Goal: Task Accomplishment & Management: Manage account settings

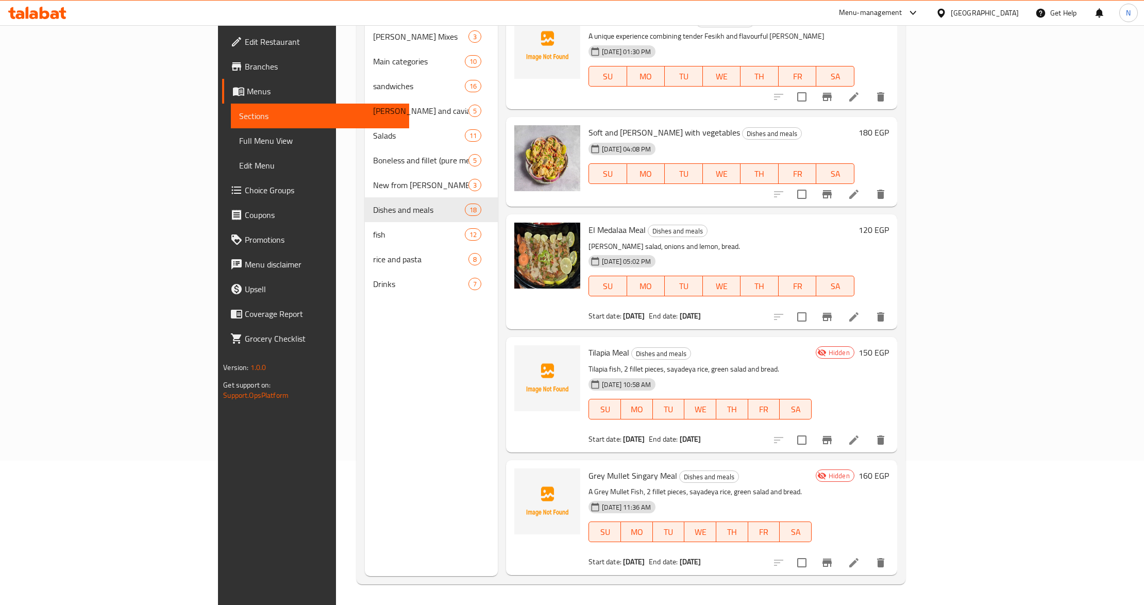
scroll to position [275, 0]
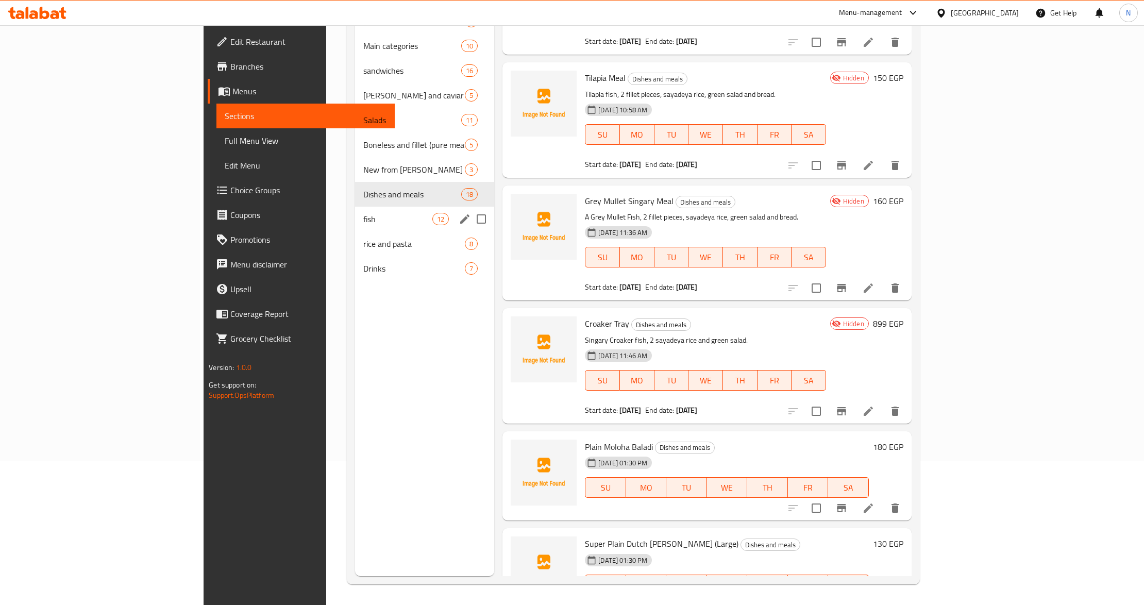
click at [355, 225] on div "fish 12" at bounding box center [424, 219] width 139 height 25
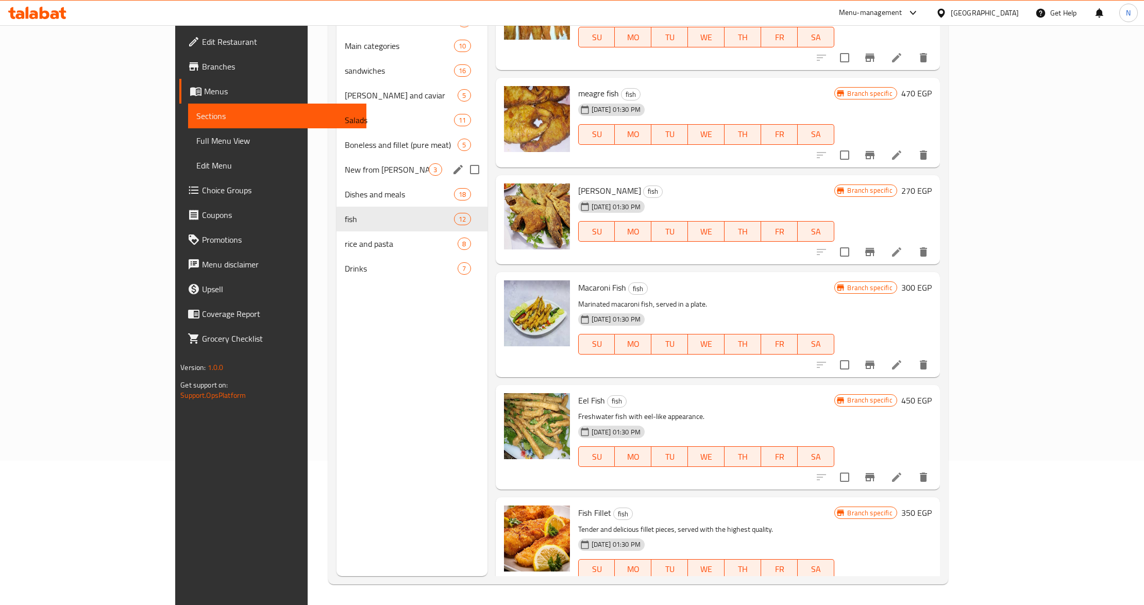
scroll to position [76, 0]
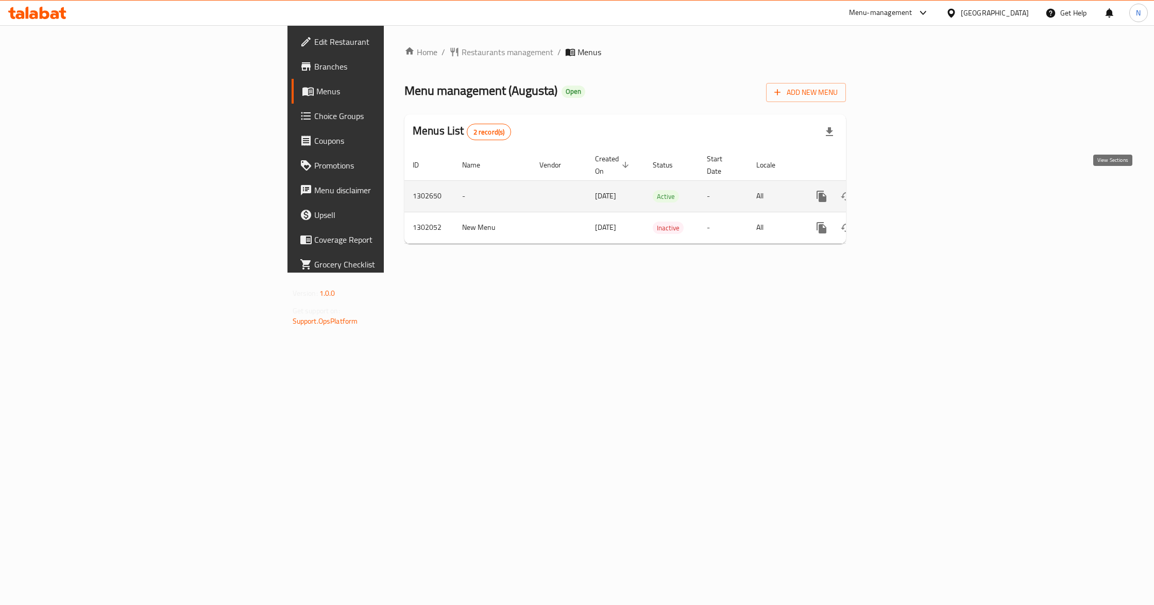
click at [902, 190] on icon "enhanced table" at bounding box center [896, 196] width 12 height 12
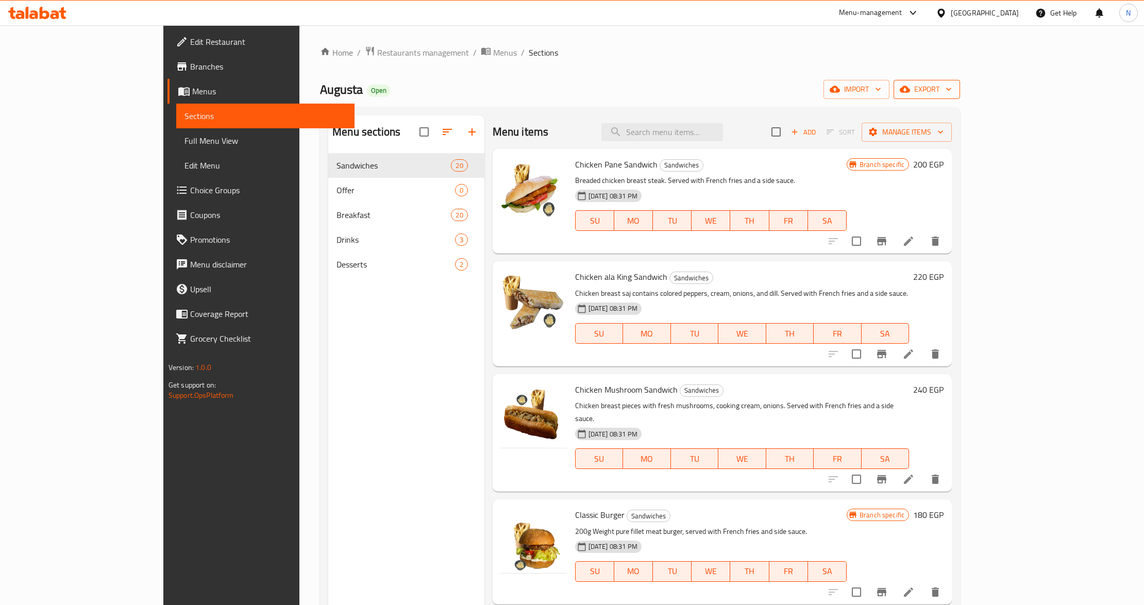
click at [951, 92] on span "export" at bounding box center [927, 89] width 50 height 13
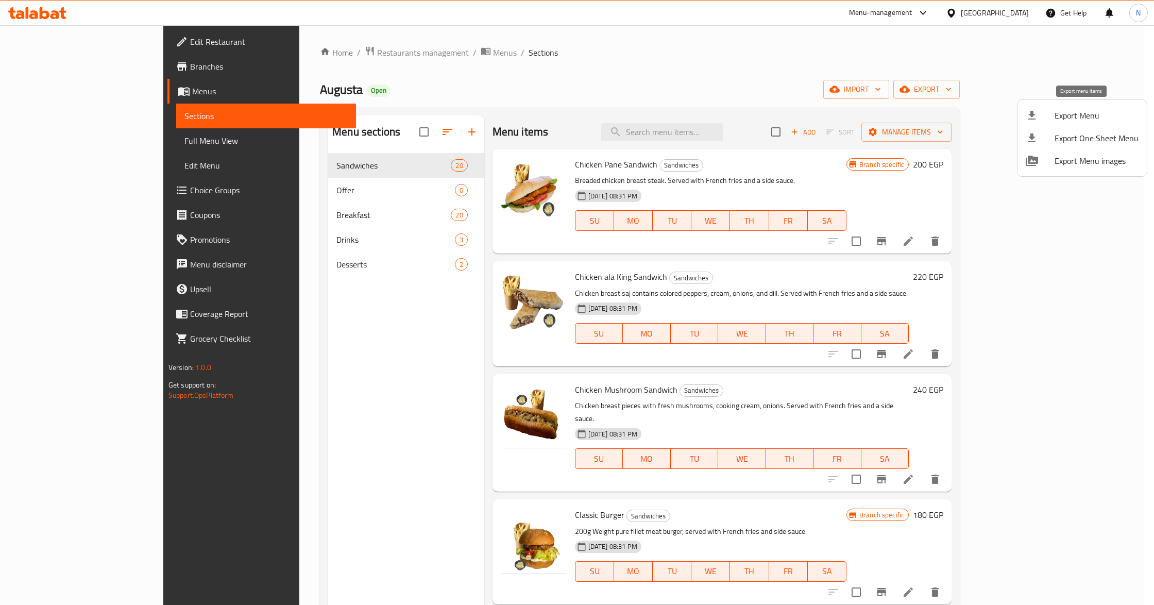
click at [1094, 109] on span "Export Menu" at bounding box center [1097, 115] width 84 height 12
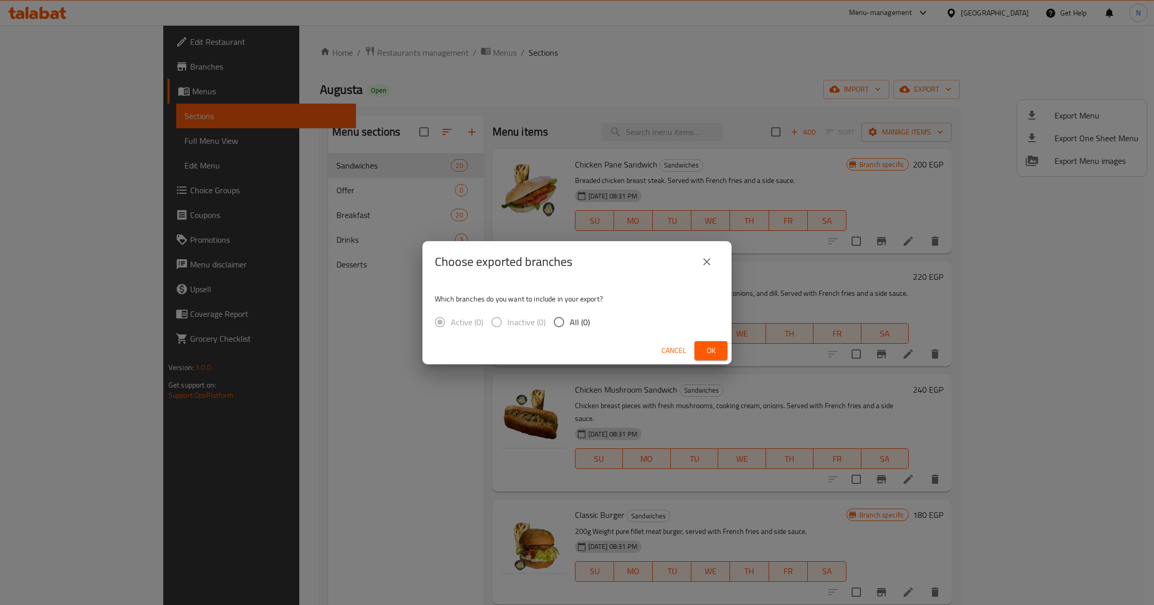
click at [577, 312] on label "All (0)" at bounding box center [569, 322] width 42 height 22
click at [570, 312] on input "All (0)" at bounding box center [559, 322] width 22 height 22
radio input "true"
click at [662, 348] on span "Cancel" at bounding box center [673, 350] width 25 height 13
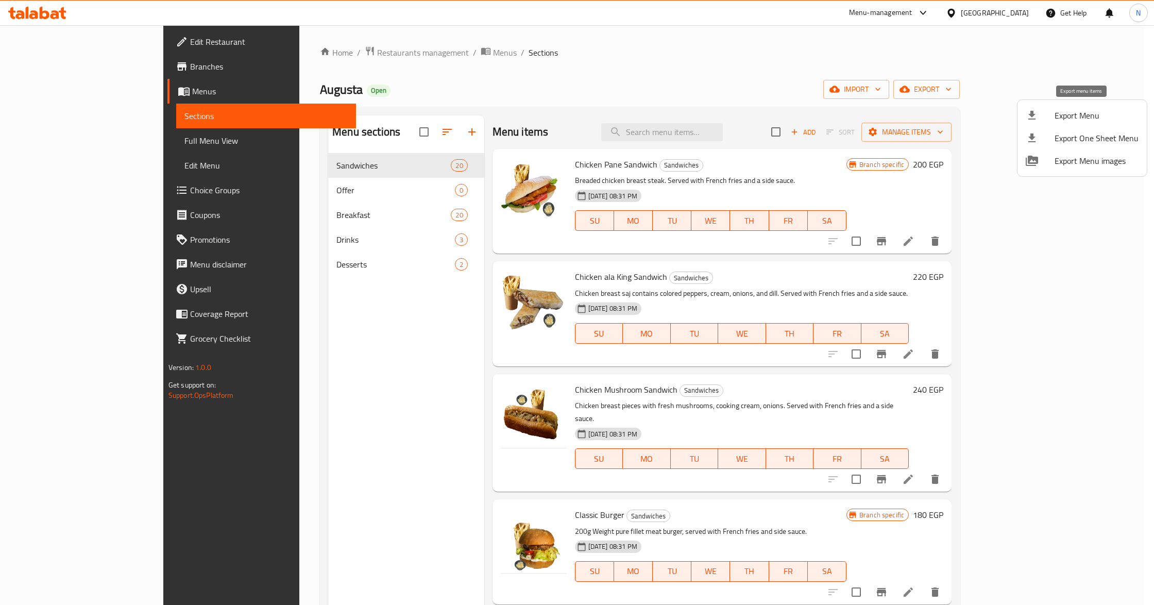
click at [1051, 114] on div at bounding box center [1040, 115] width 29 height 12
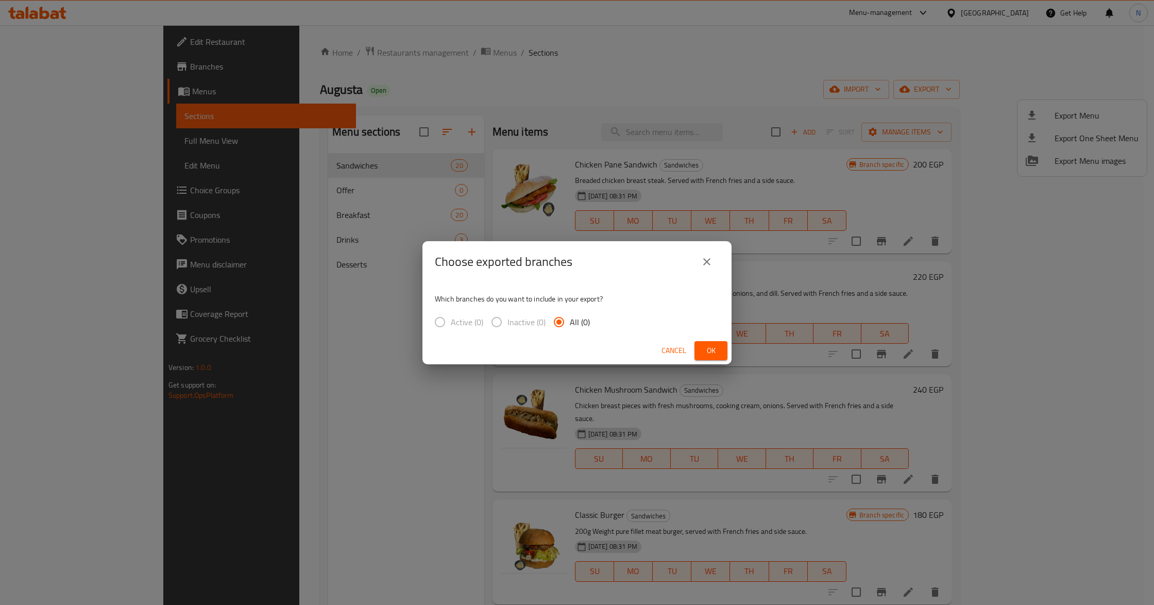
click at [673, 349] on span "Cancel" at bounding box center [673, 350] width 25 height 13
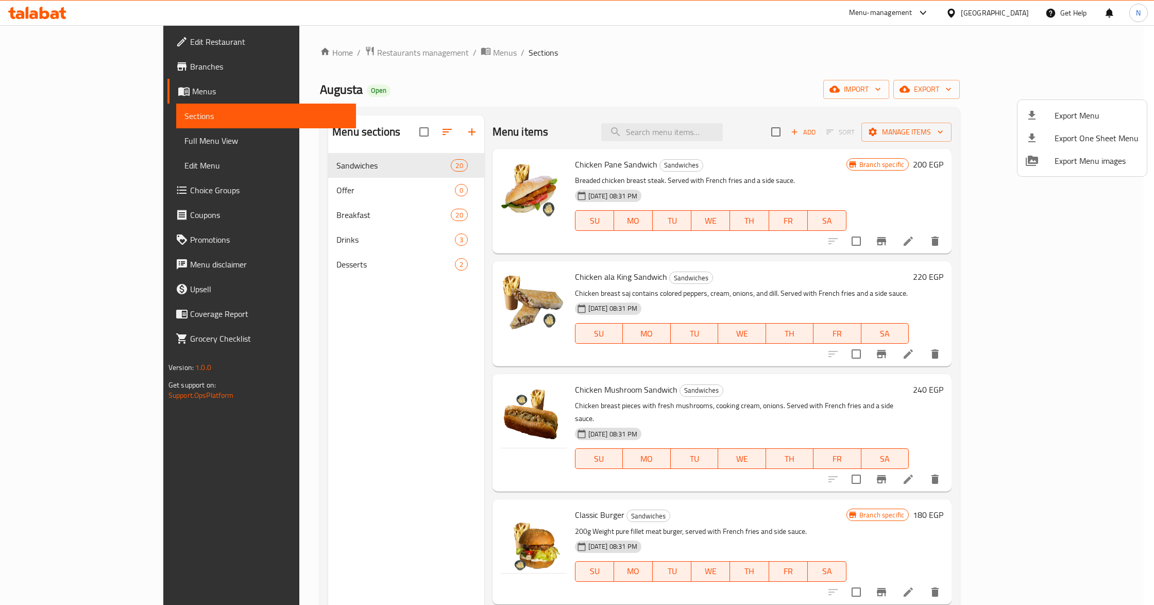
click at [776, 102] on div at bounding box center [577, 302] width 1154 height 605
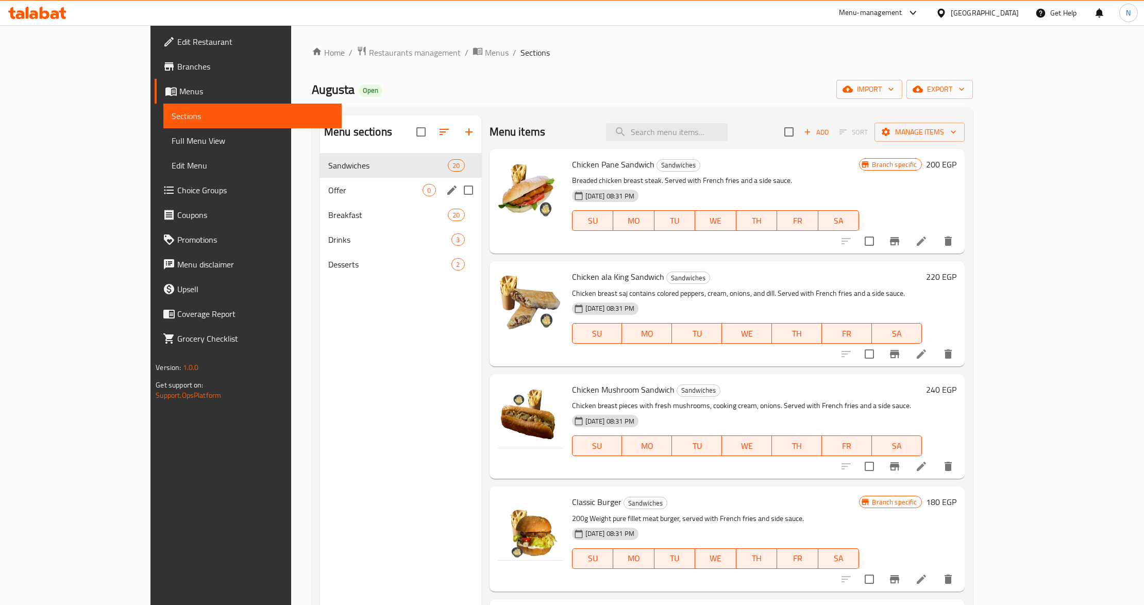
click at [320, 177] on div "Sandwiches 20" at bounding box center [400, 165] width 161 height 25
click at [328, 188] on span "Offer" at bounding box center [375, 190] width 95 height 12
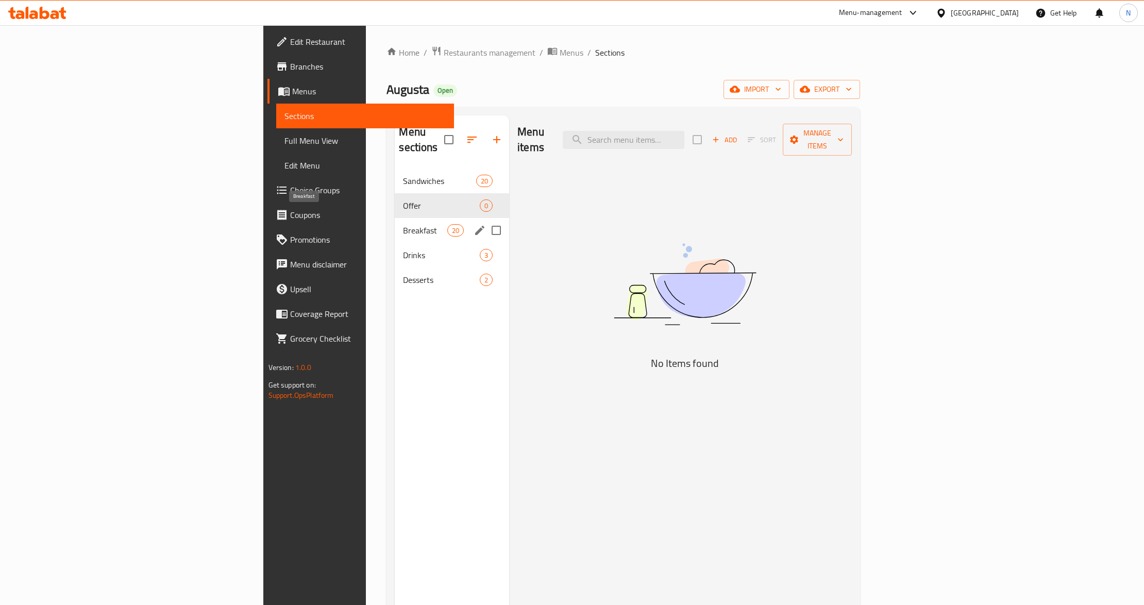
click at [403, 224] on span "Breakfast" at bounding box center [425, 230] width 44 height 12
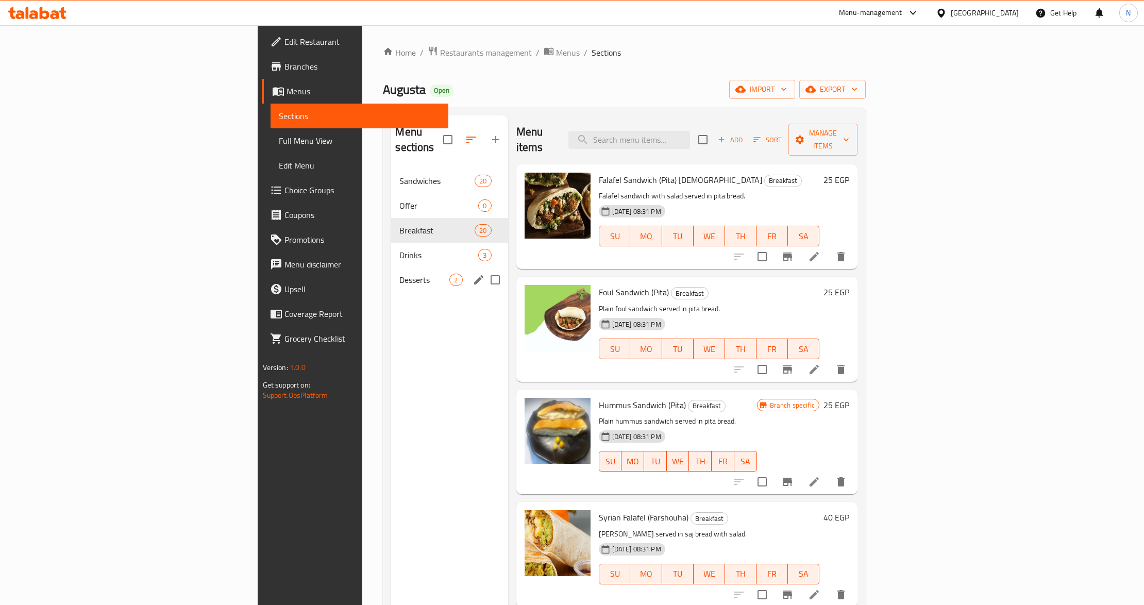
click at [391, 267] on div "Desserts 2" at bounding box center [449, 279] width 116 height 25
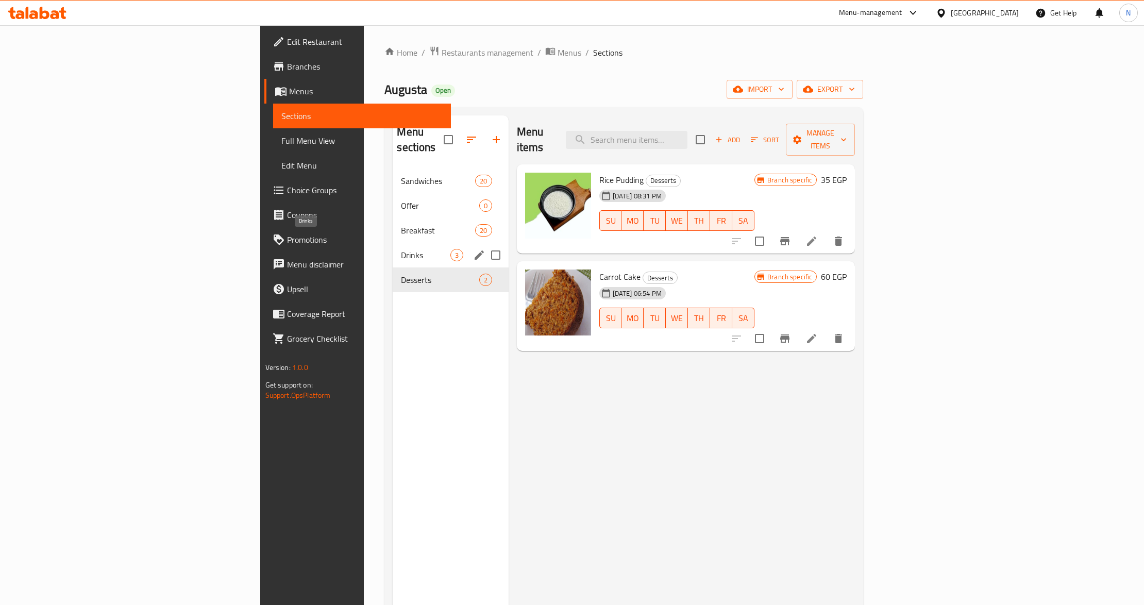
click at [401, 249] on span "Drinks" at bounding box center [425, 255] width 49 height 12
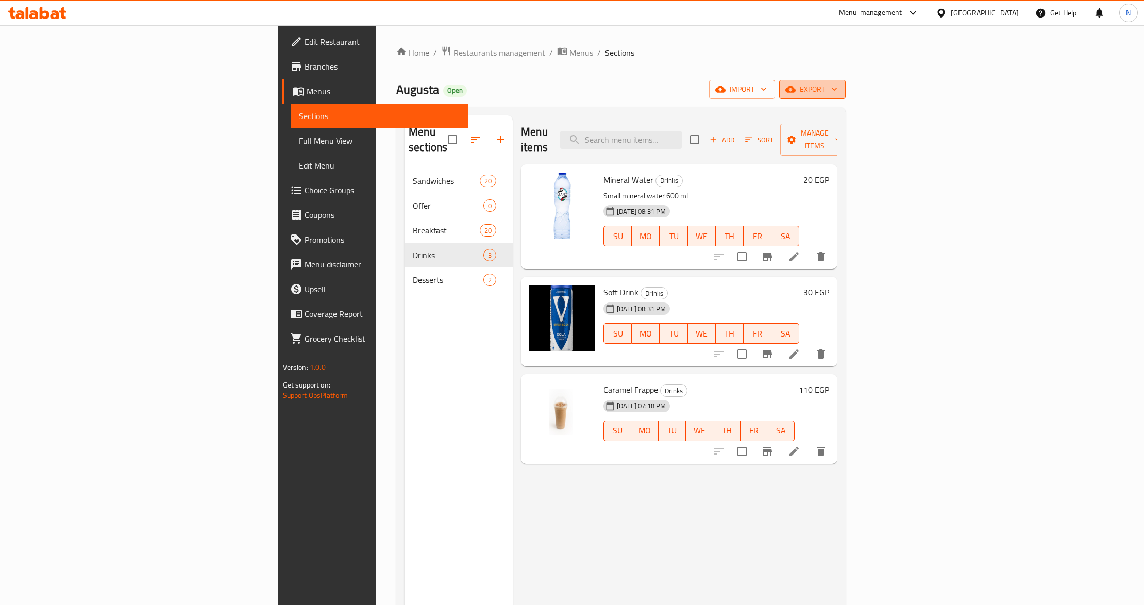
click at [837, 87] on span "export" at bounding box center [812, 89] width 50 height 13
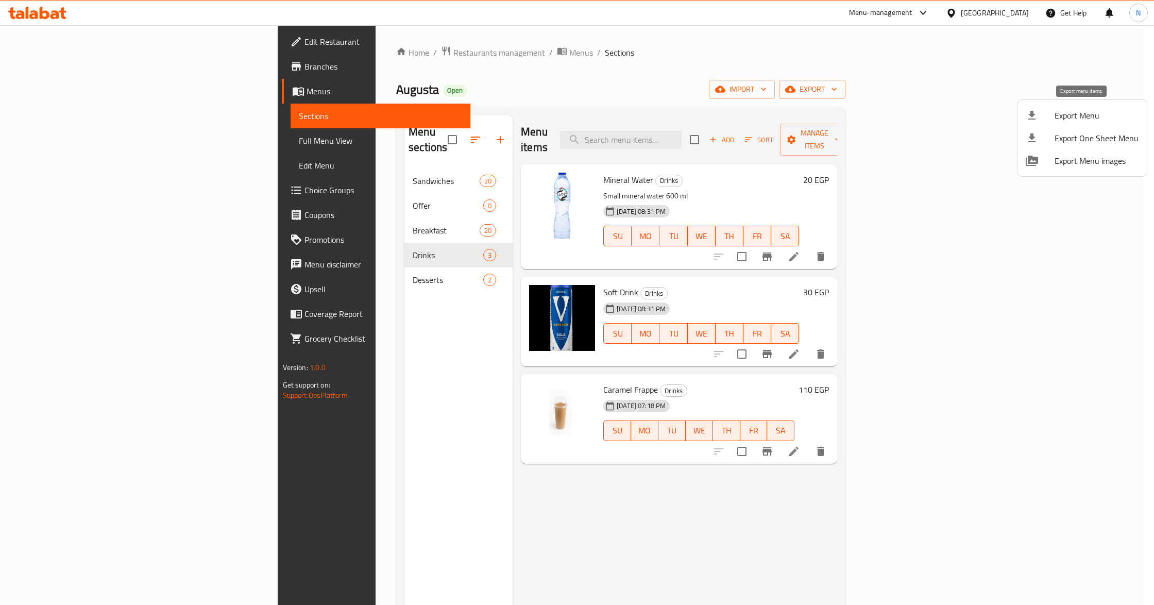
click at [1087, 113] on span "Export Menu" at bounding box center [1097, 115] width 84 height 12
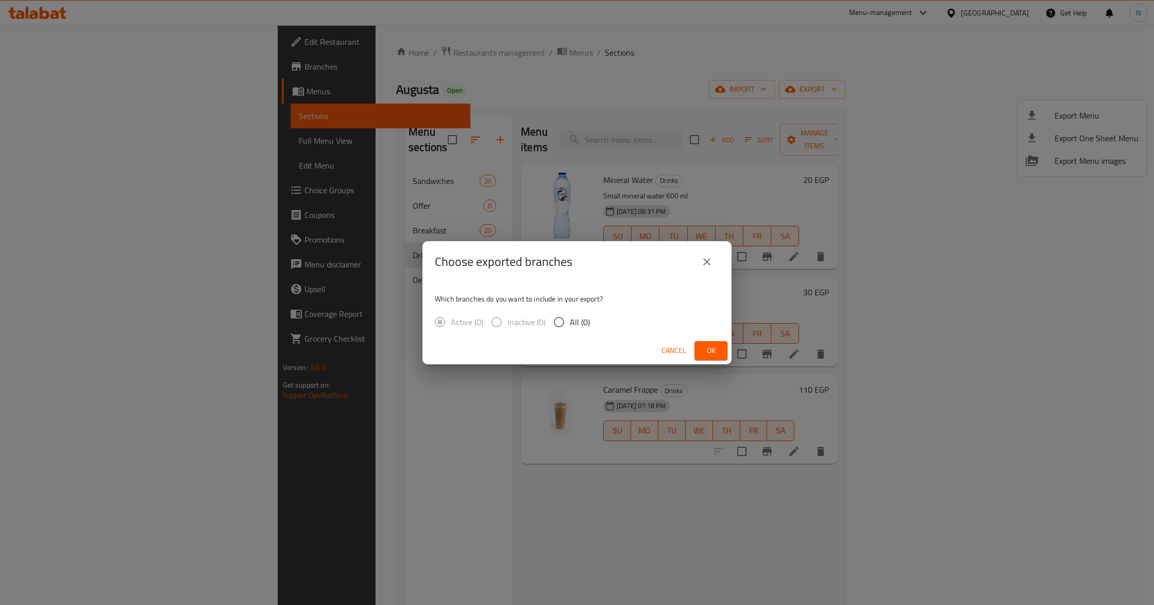
click at [581, 324] on span "All (0)" at bounding box center [580, 322] width 20 height 12
click at [570, 324] on input "All (0)" at bounding box center [559, 322] width 22 height 22
radio input "true"
click at [723, 347] on button "Ok" at bounding box center [710, 350] width 33 height 19
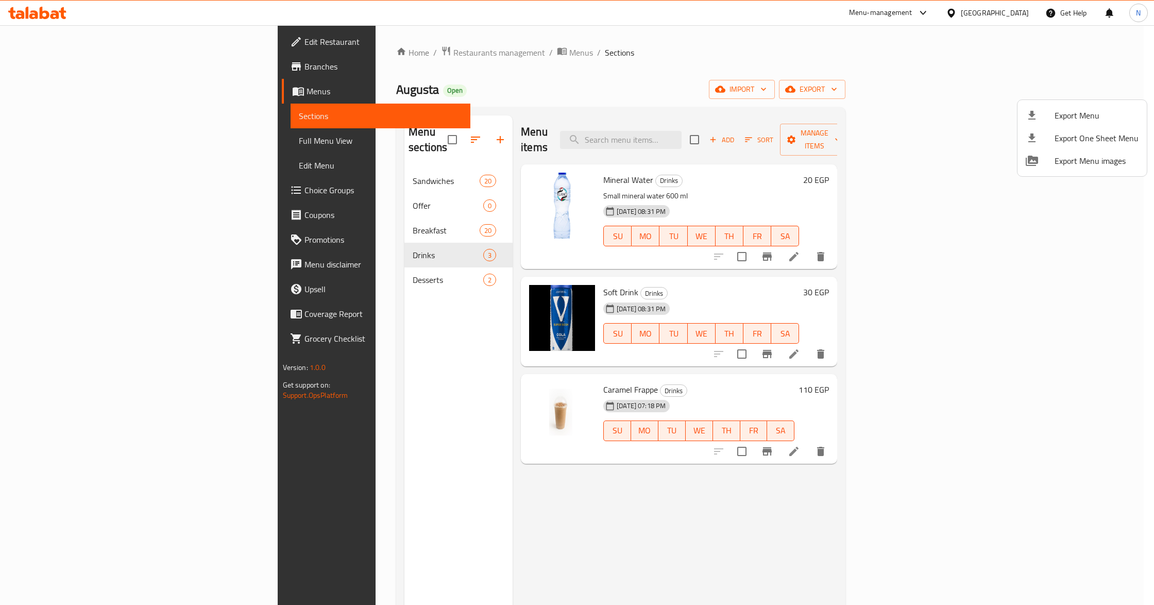
drag, startPoint x: 116, startPoint y: 135, endPoint x: 100, endPoint y: 142, distance: 17.5
click at [116, 135] on div at bounding box center [577, 302] width 1154 height 605
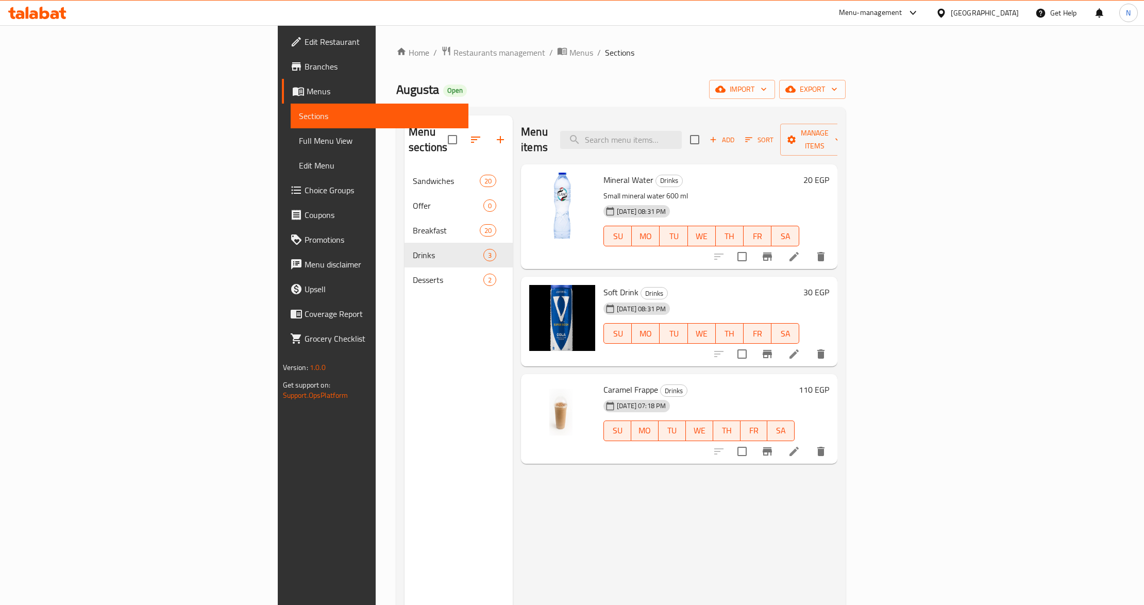
click at [299, 144] on span "Full Menu View" at bounding box center [380, 140] width 162 height 12
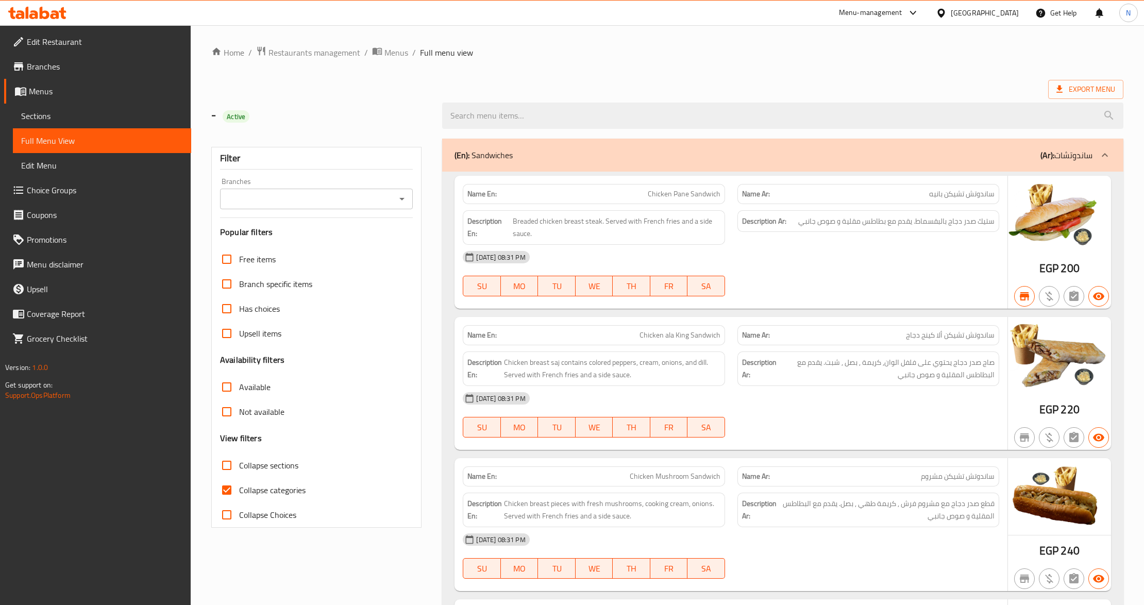
drag, startPoint x: 245, startPoint y: 485, endPoint x: 263, endPoint y: 485, distance: 17.5
click at [245, 486] on span "Collapse categories" at bounding box center [272, 490] width 66 height 12
click at [239, 486] on input "Collapse categories" at bounding box center [226, 490] width 25 height 25
checkbox input "false"
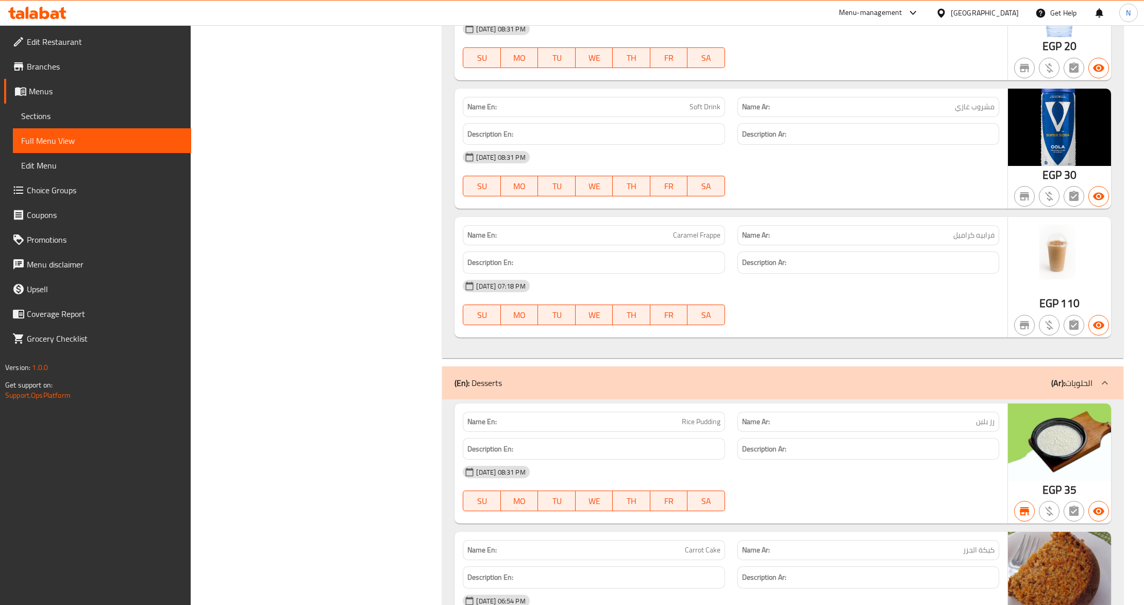
scroll to position [5889, 0]
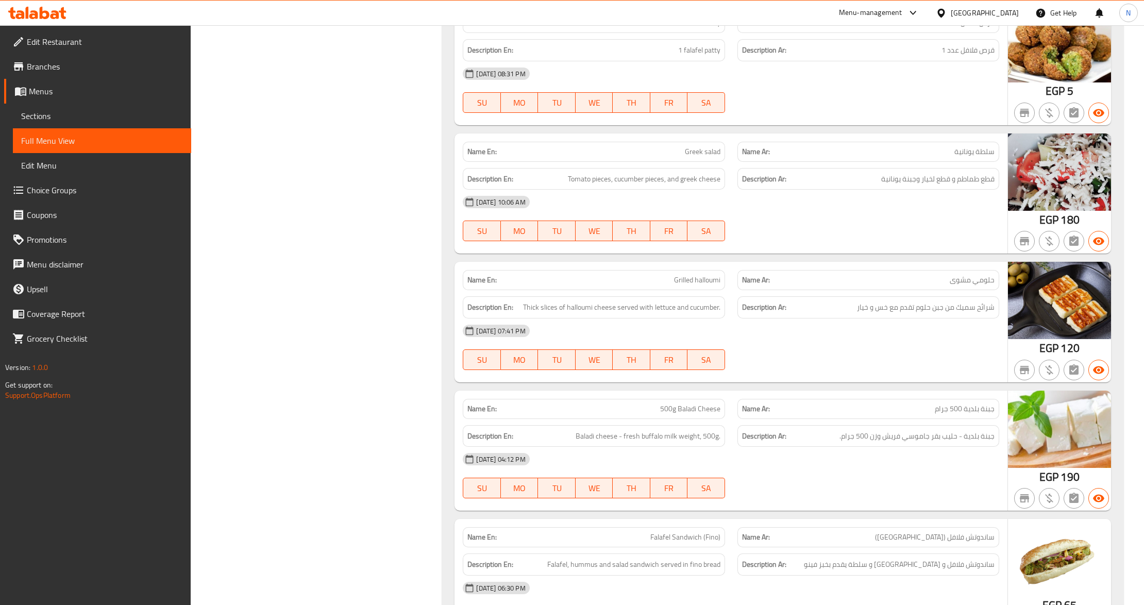
scroll to position [4873, 0]
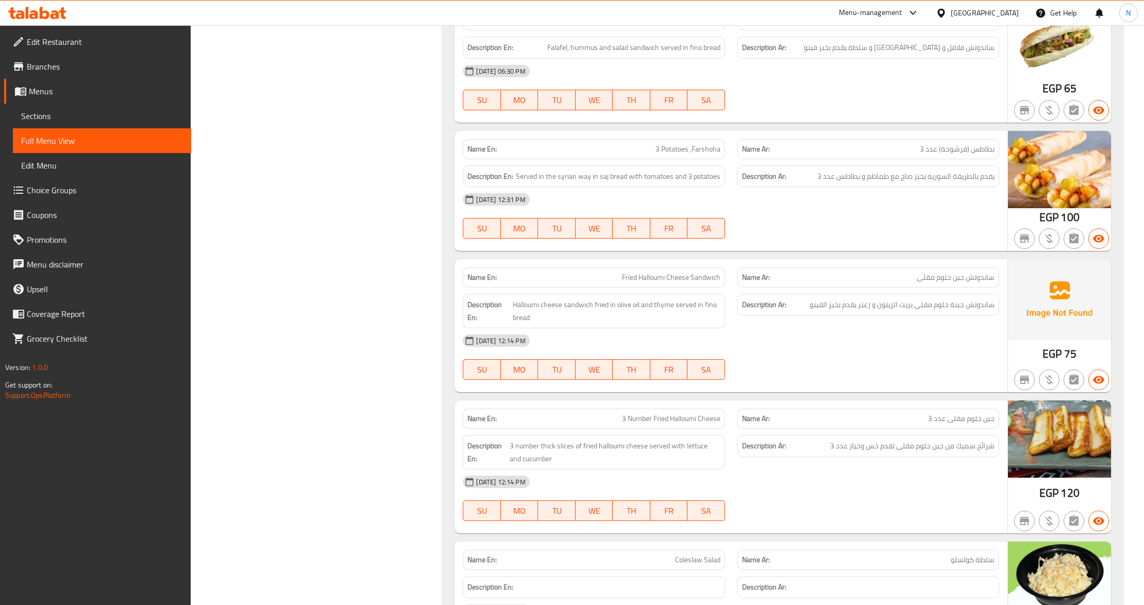
drag, startPoint x: 71, startPoint y: 118, endPoint x: 81, endPoint y: 130, distance: 15.3
click at [71, 118] on span "Sections" at bounding box center [102, 116] width 162 height 12
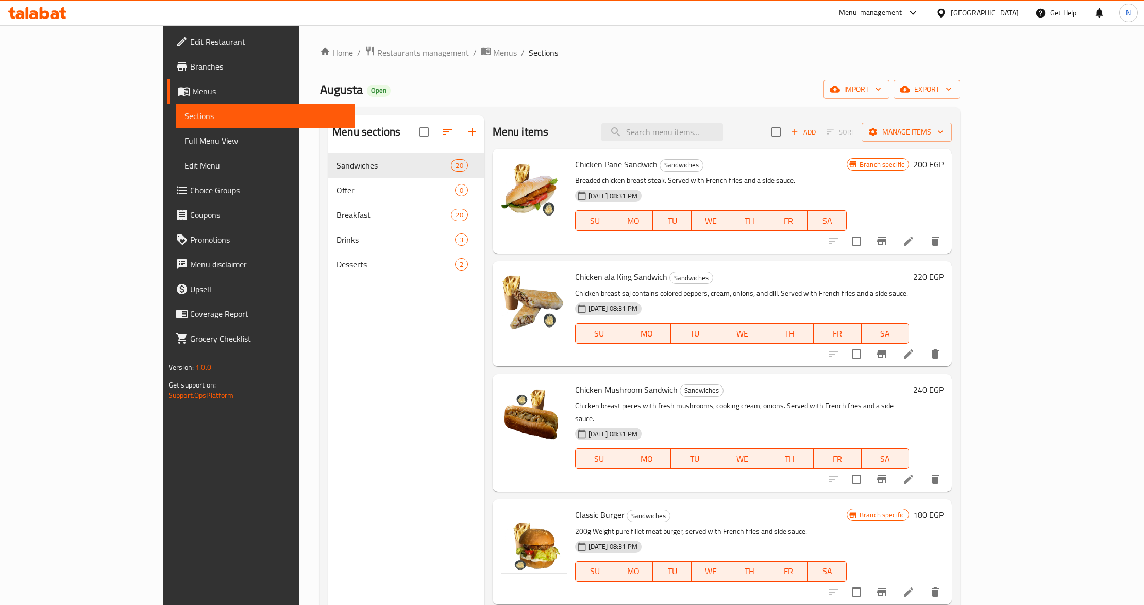
click at [705, 73] on div "Home / Restaurants management / Menus / Sections Augusta Open import export Men…" at bounding box center [640, 387] width 640 height 683
click at [817, 130] on span "Add" at bounding box center [803, 132] width 28 height 12
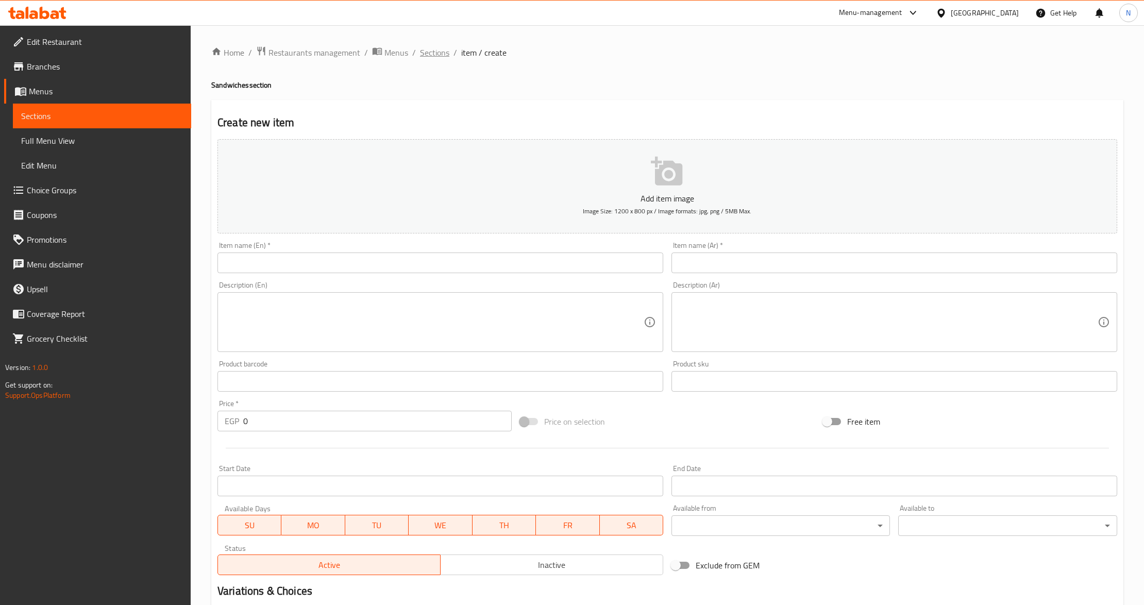
click at [442, 54] on span "Sections" at bounding box center [434, 52] width 29 height 12
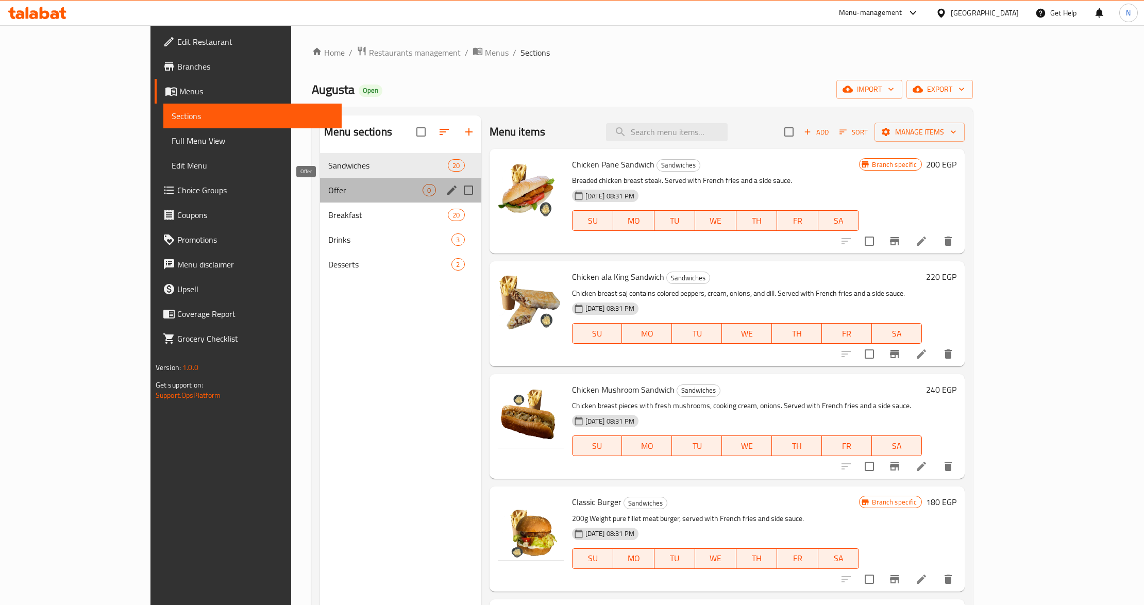
click at [366, 190] on span "Offer" at bounding box center [375, 190] width 95 height 12
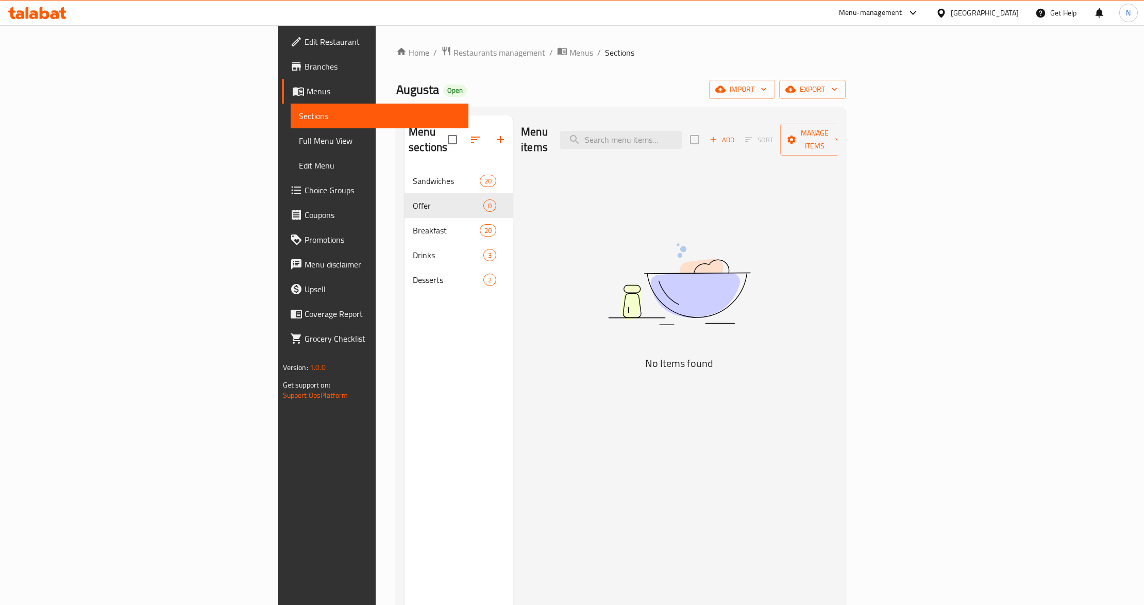
click at [736, 134] on span "Add" at bounding box center [722, 140] width 28 height 12
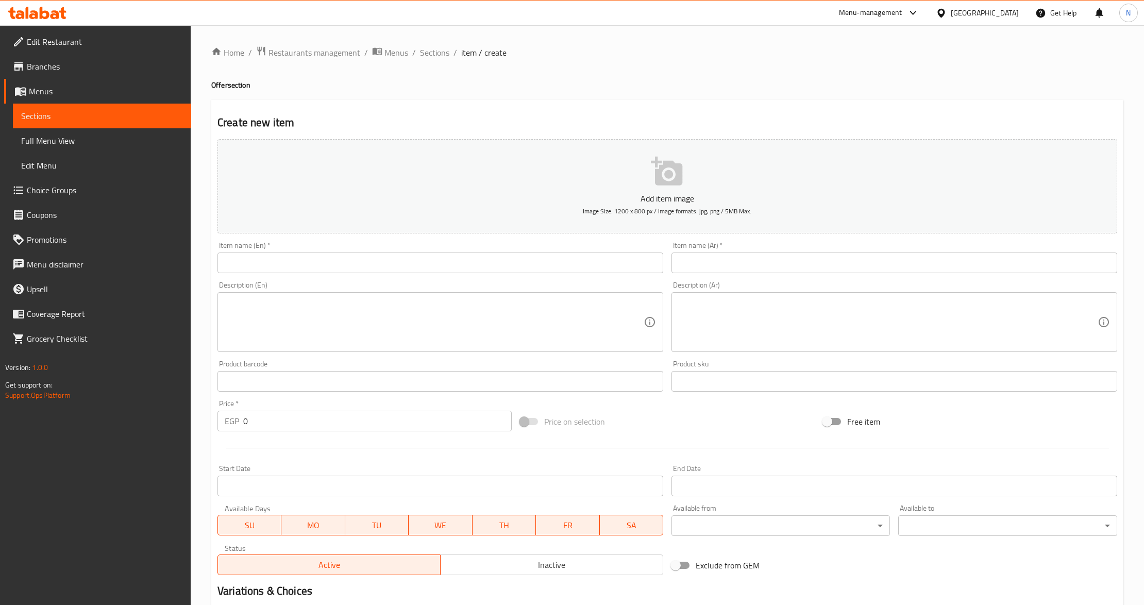
click at [858, 258] on input "text" at bounding box center [894, 262] width 446 height 21
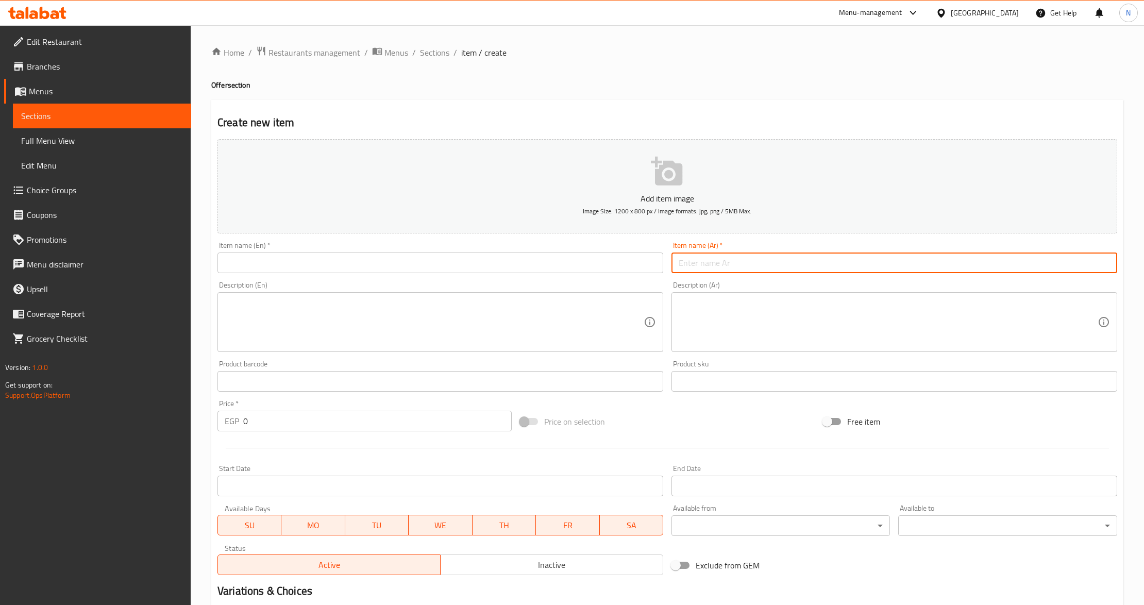
paste input "عرض 2 ساندوتش جبنة حلوم 1 ساندوتش جبنة بلدية"
click at [755, 269] on input "عرض 2 ساندوتش جبنة حلوم 1 ساندوتش جبنة بلدية" at bounding box center [894, 262] width 446 height 21
type input "عرض 2 ساندوتش جبنة حلوم و1 ساندوتش جبنة بلدية"
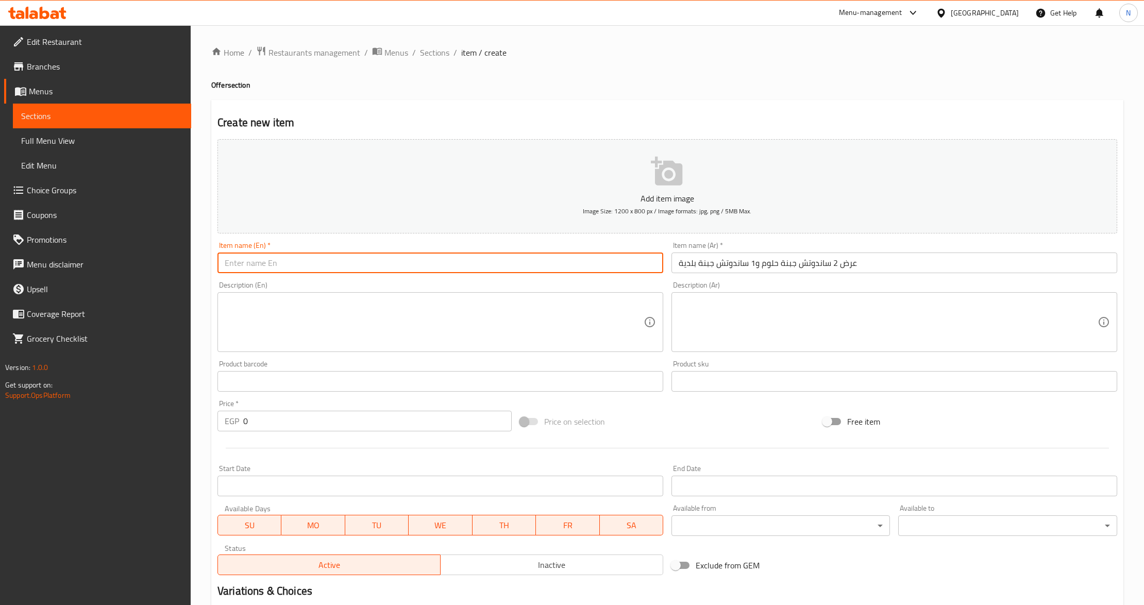
click at [516, 268] on input "text" at bounding box center [440, 262] width 446 height 21
type input "2"
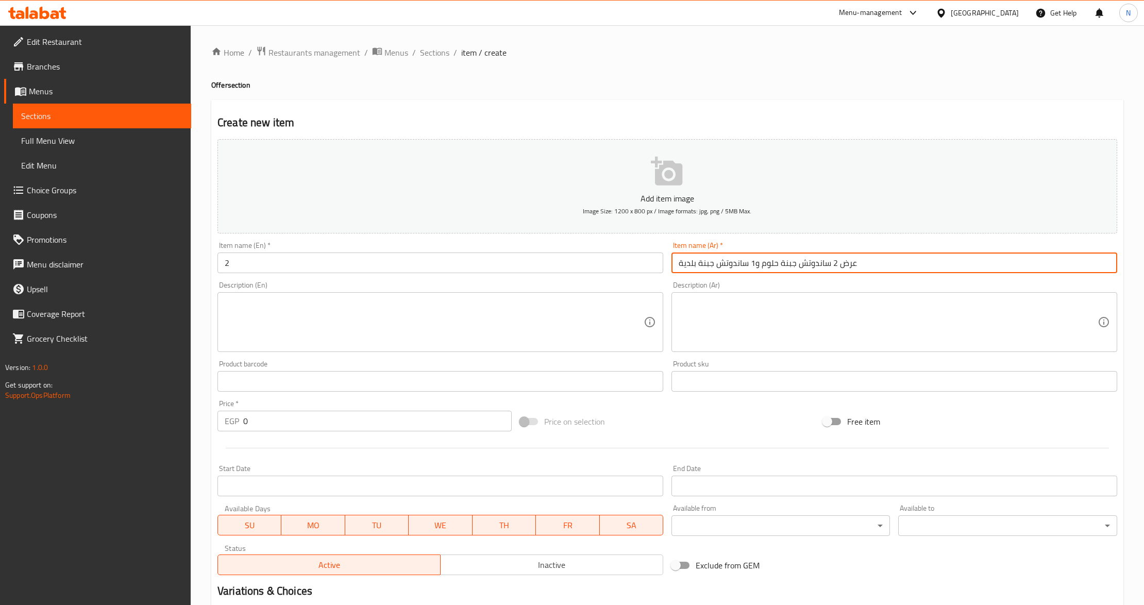
click at [775, 260] on input "عرض 2 ساندوتش جبنة حلوم و1 ساندوتش جبنة بلدية" at bounding box center [894, 262] width 446 height 21
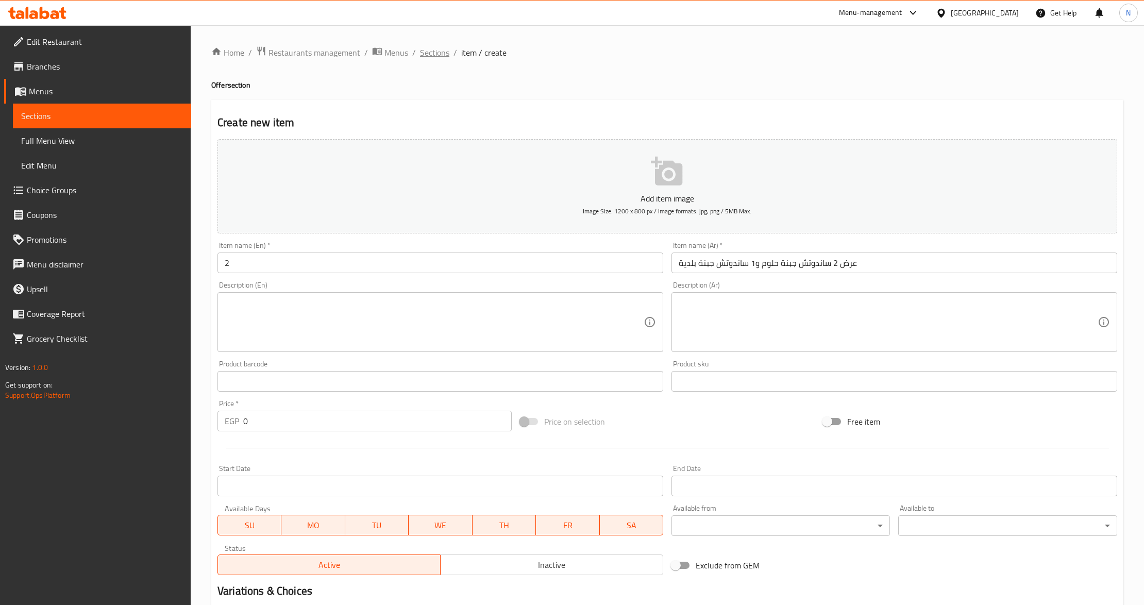
click at [444, 54] on span "Sections" at bounding box center [434, 52] width 29 height 12
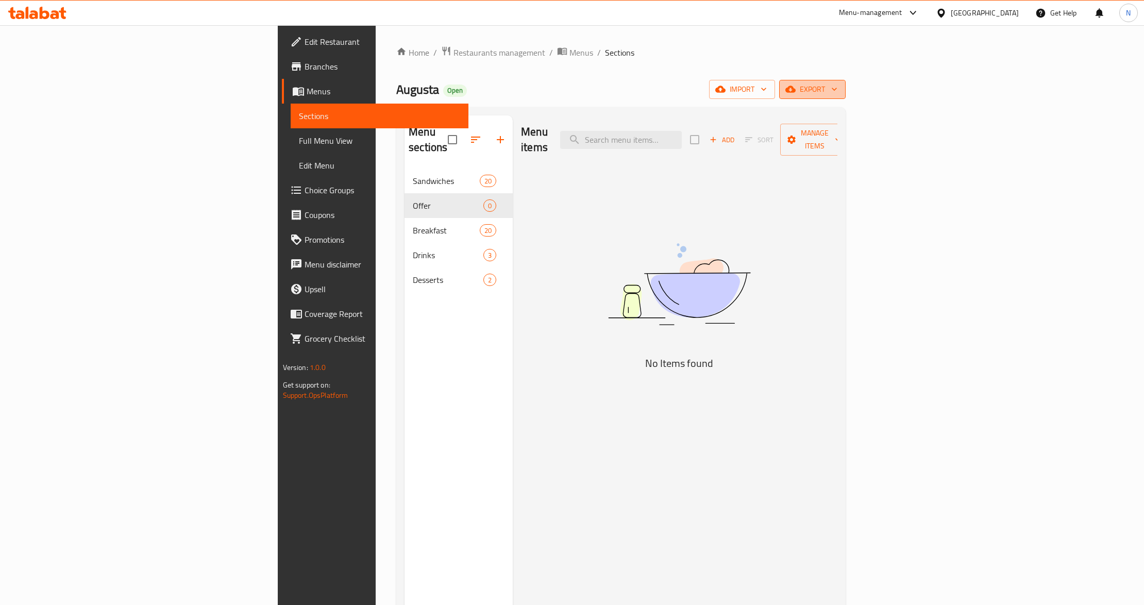
click at [839, 94] on icon "button" at bounding box center [834, 89] width 10 height 10
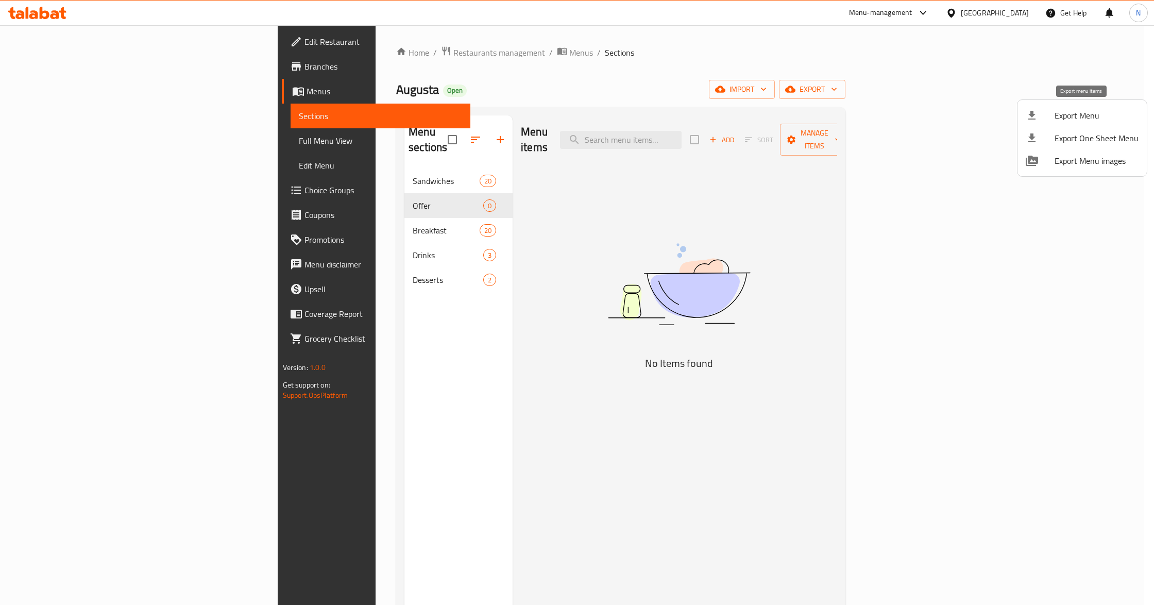
click at [1098, 121] on span "Export Menu" at bounding box center [1097, 115] width 84 height 12
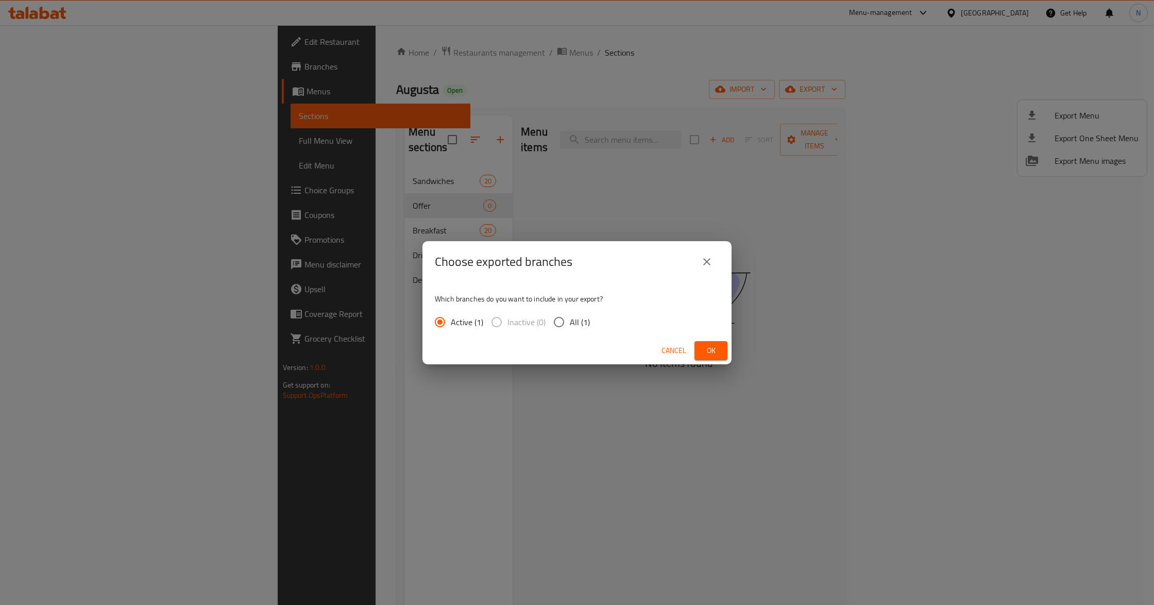
click at [587, 321] on div "Active (1) Inactive (0) All (1)" at bounding box center [516, 322] width 163 height 22
click at [574, 326] on span "All (1)" at bounding box center [580, 322] width 20 height 12
click at [561, 325] on input "All (1)" at bounding box center [559, 322] width 22 height 22
radio input "true"
click at [715, 347] on span "Ok" at bounding box center [711, 350] width 16 height 13
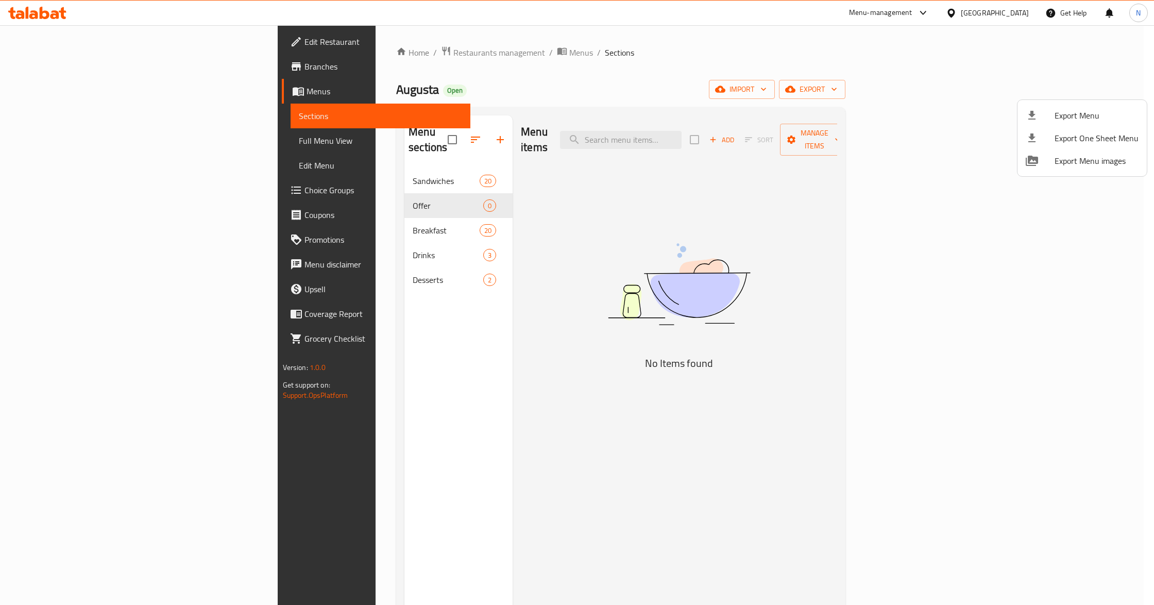
click at [294, 211] on div at bounding box center [577, 302] width 1154 height 605
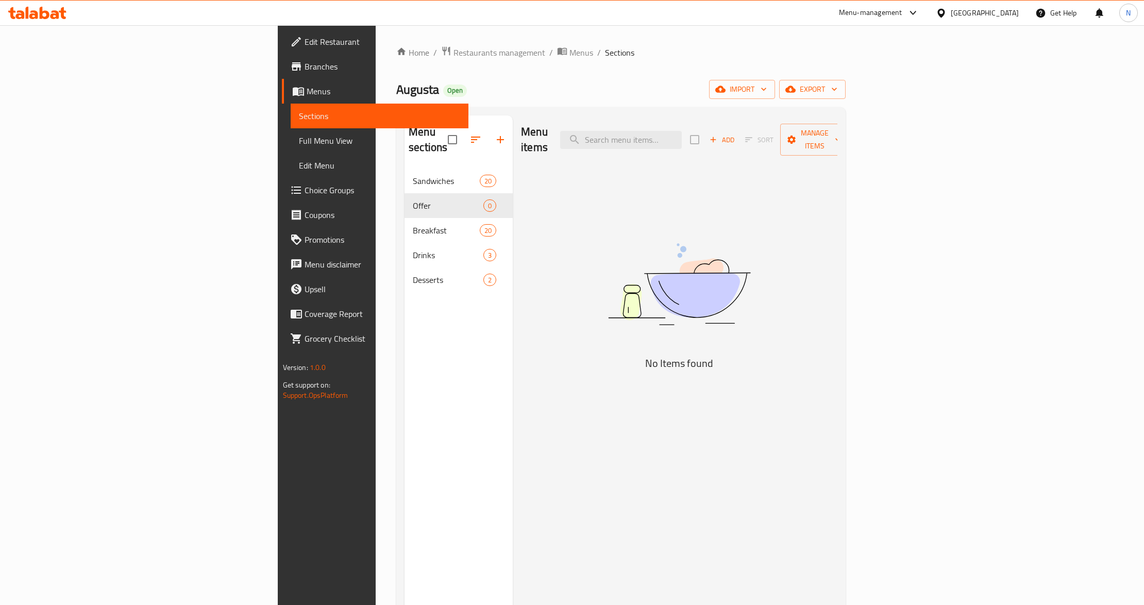
click at [837, 301] on div "Menu items Add Sort Manage items No Items found" at bounding box center [675, 417] width 325 height 605
click at [396, 87] on span "Augusta" at bounding box center [417, 89] width 43 height 23
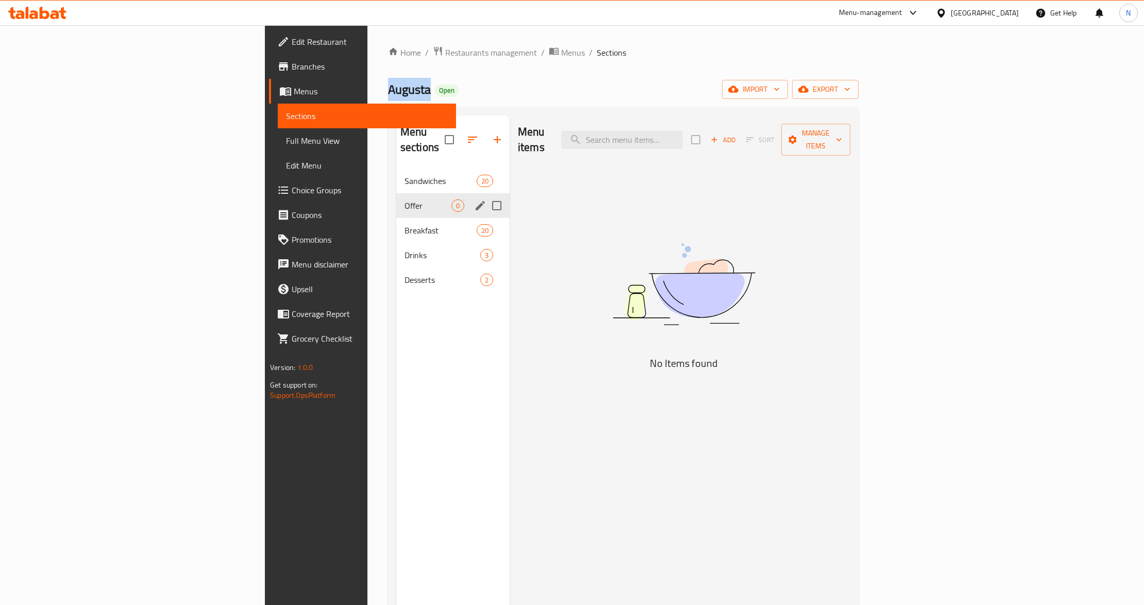
copy span "Augusta"
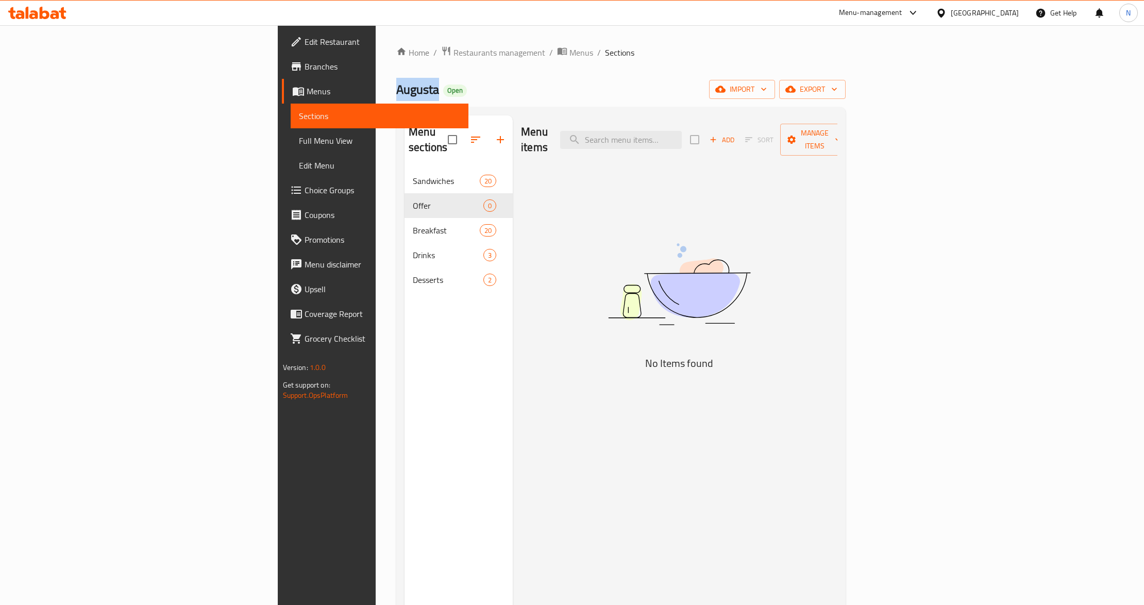
click at [304, 64] on span "Branches" at bounding box center [382, 66] width 156 height 12
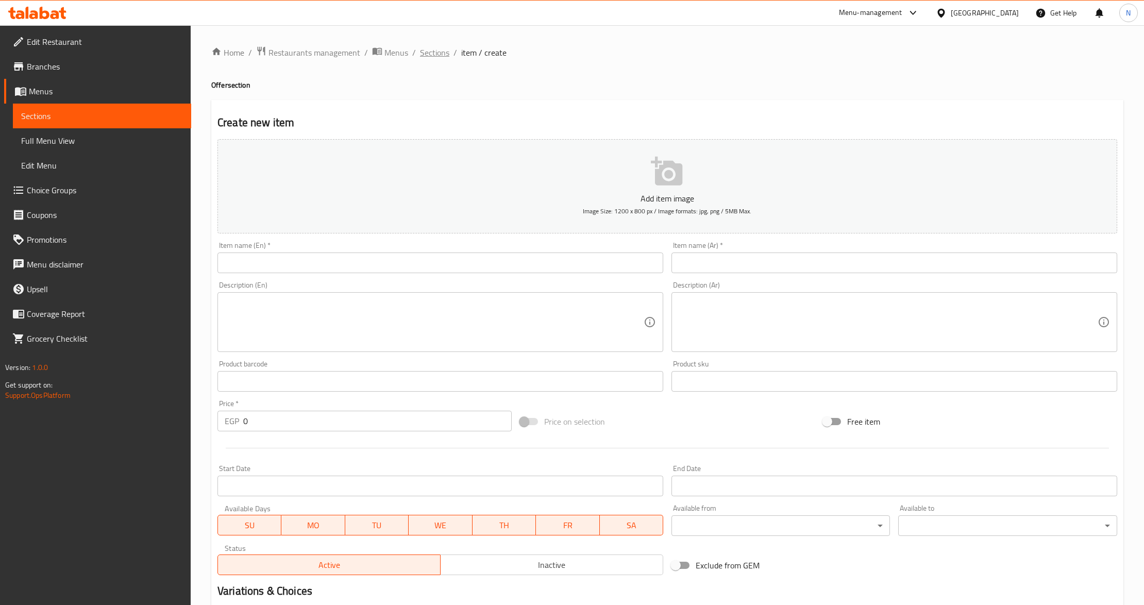
click at [444, 54] on span "Sections" at bounding box center [434, 52] width 29 height 12
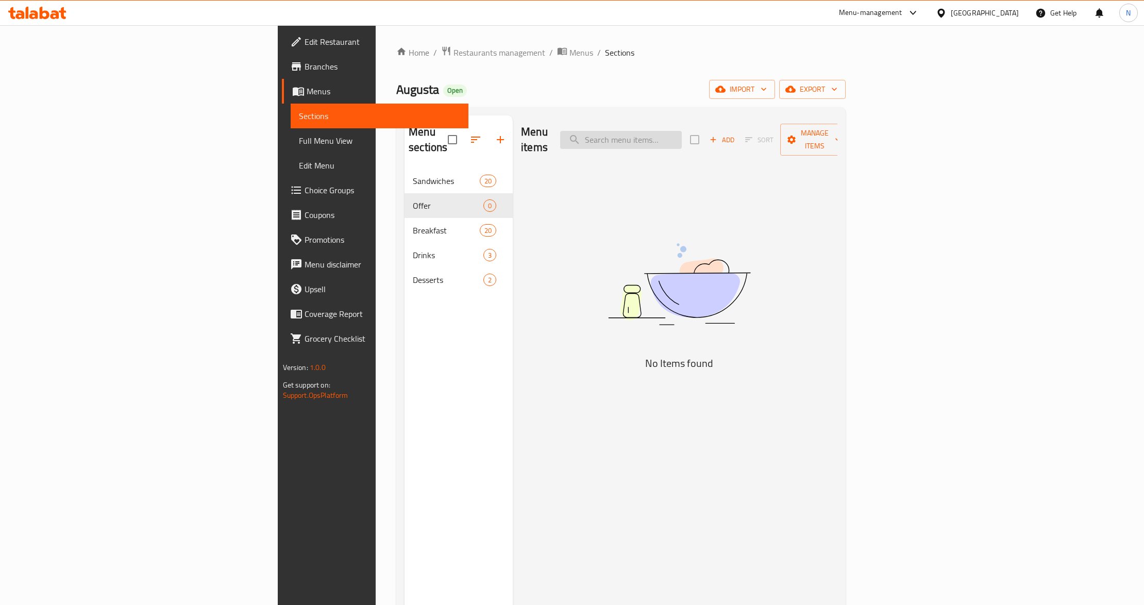
click at [682, 131] on input "search" at bounding box center [621, 140] width 122 height 18
paste input "حلوم"
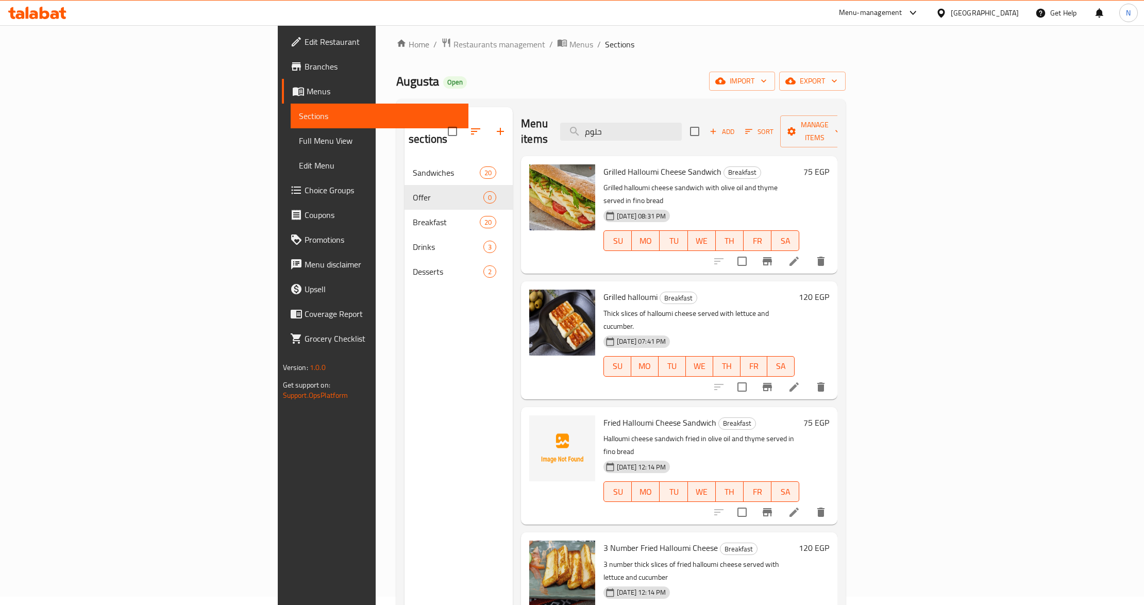
scroll to position [7, 0]
type input "حلوم"
drag, startPoint x: 59, startPoint y: 136, endPoint x: 66, endPoint y: 136, distance: 7.2
click at [299, 136] on span "Full Menu View" at bounding box center [380, 140] width 162 height 12
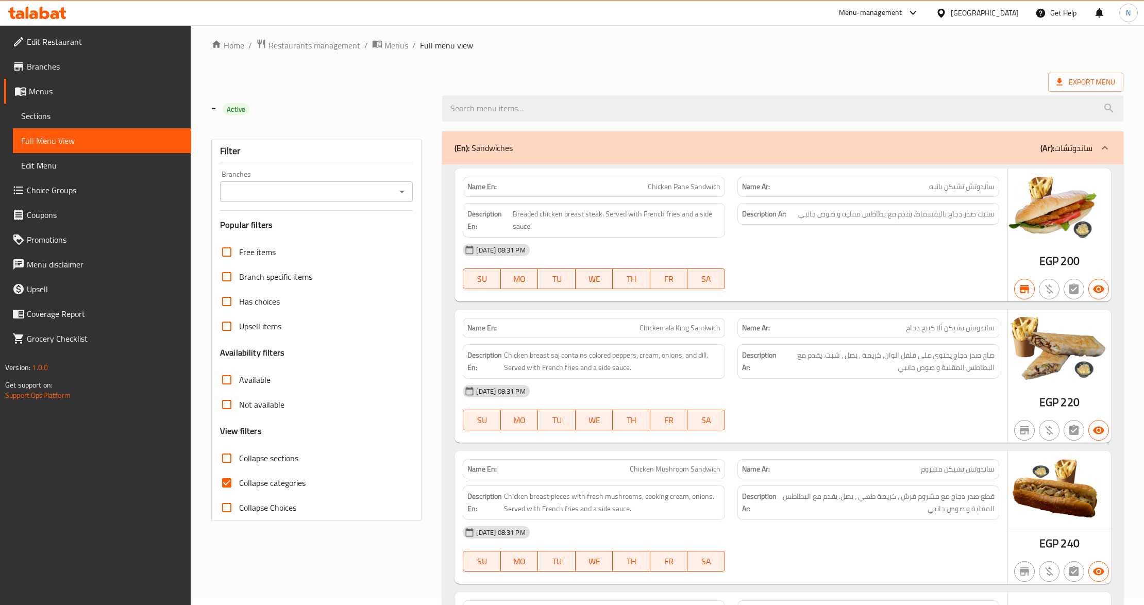
click at [241, 480] on span "Collapse categories" at bounding box center [272, 483] width 66 height 12
click at [239, 480] on input "Collapse categories" at bounding box center [226, 482] width 25 height 25
checkbox input "false"
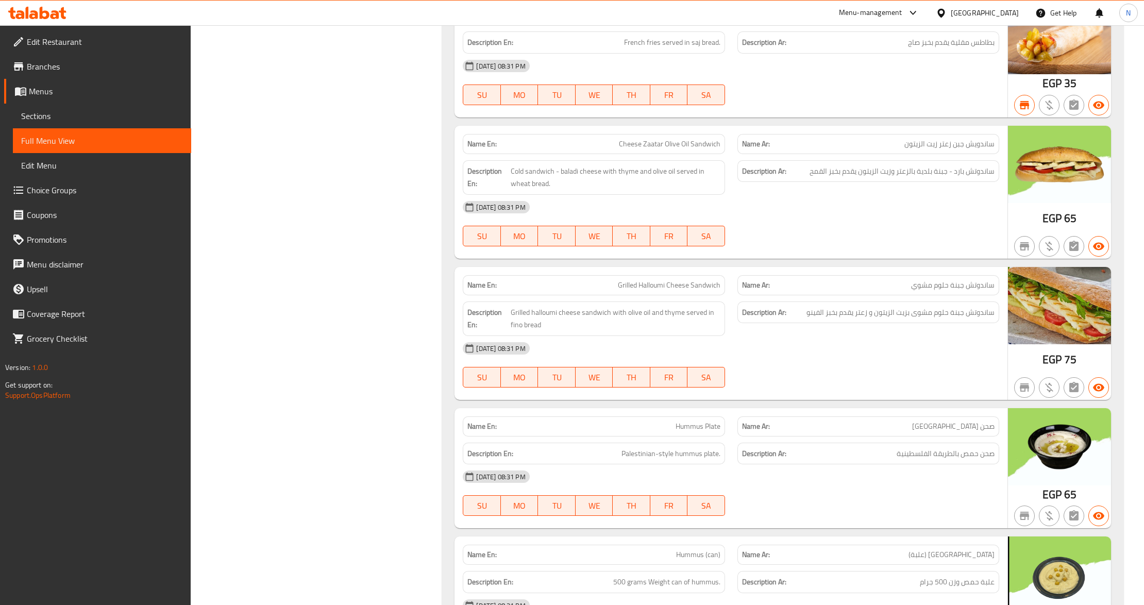
click at [967, 291] on span "ساندوتش جبنة حلوم مشوي" at bounding box center [952, 285] width 83 height 11
copy span "ساندوتش جبنة حلوم مشوي"
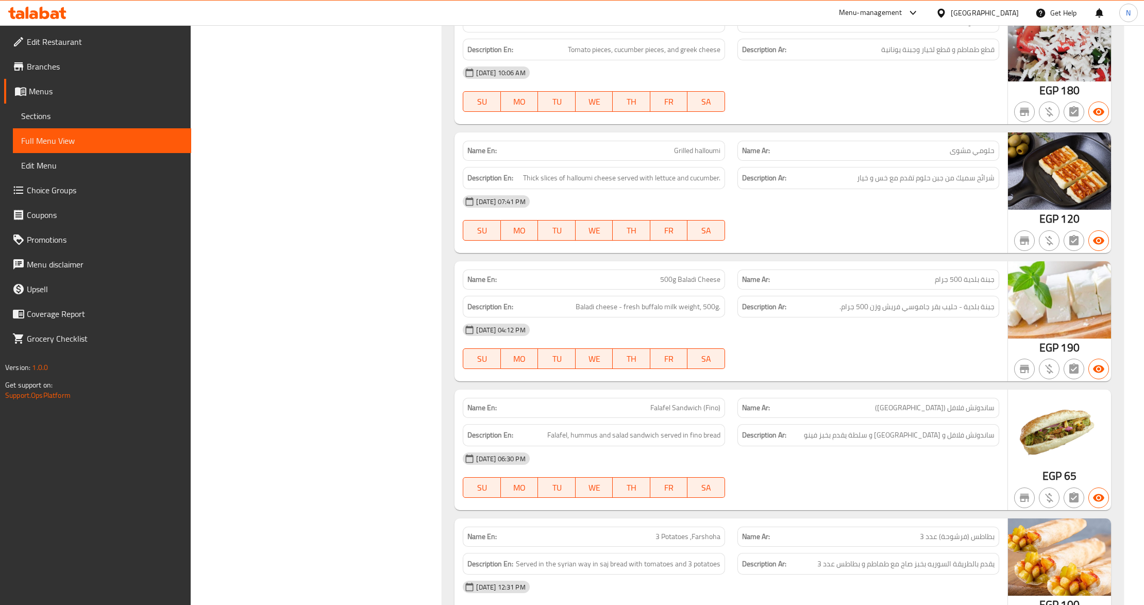
scroll to position [3455, 0]
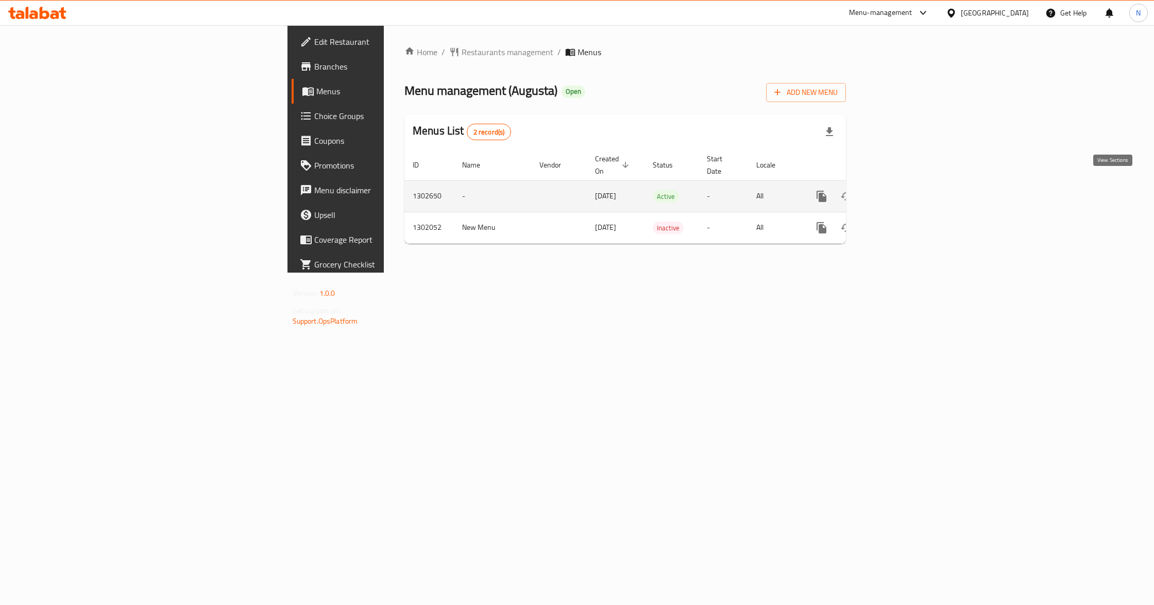
click at [908, 184] on link "enhanced table" at bounding box center [895, 196] width 25 height 25
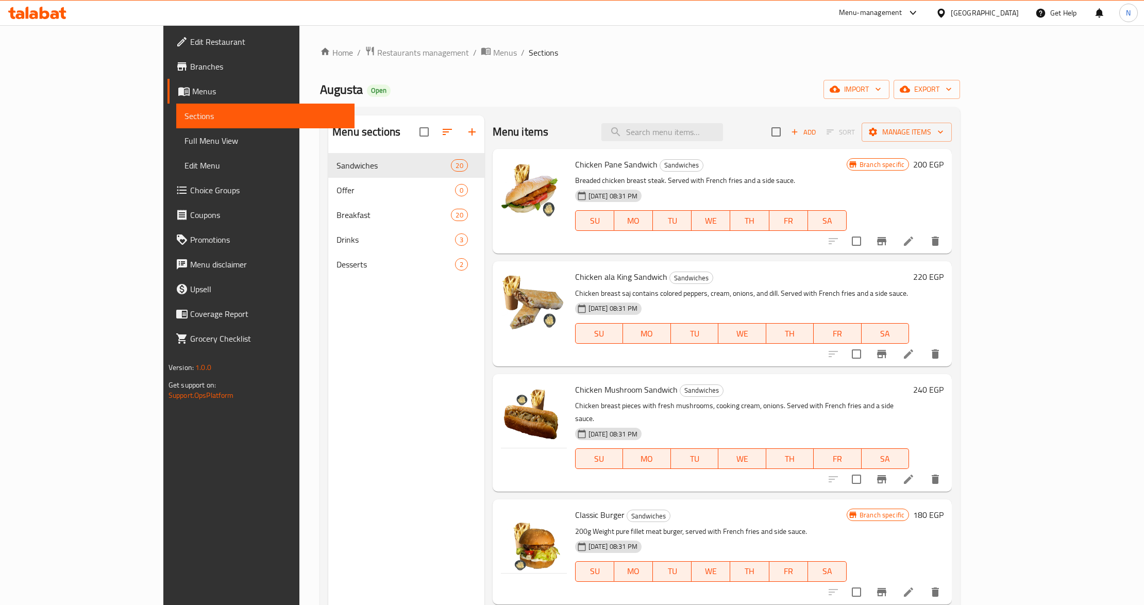
drag, startPoint x: 75, startPoint y: 137, endPoint x: 173, endPoint y: 171, distance: 104.1
click at [184, 137] on span "Full Menu View" at bounding box center [265, 140] width 162 height 12
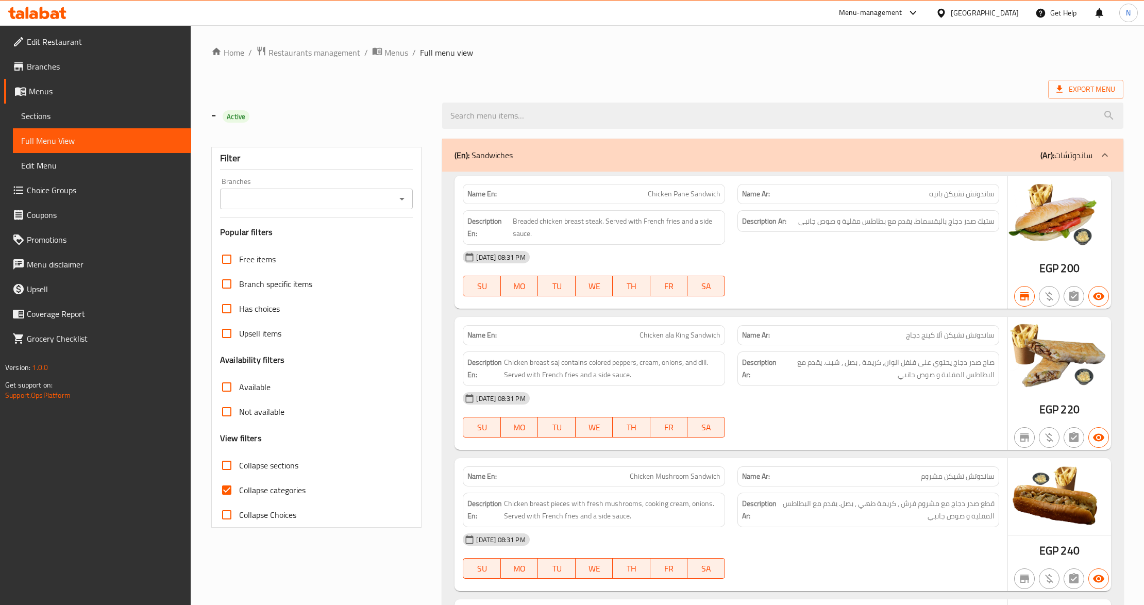
click at [237, 496] on input "Collapse categories" at bounding box center [226, 490] width 25 height 25
checkbox input "false"
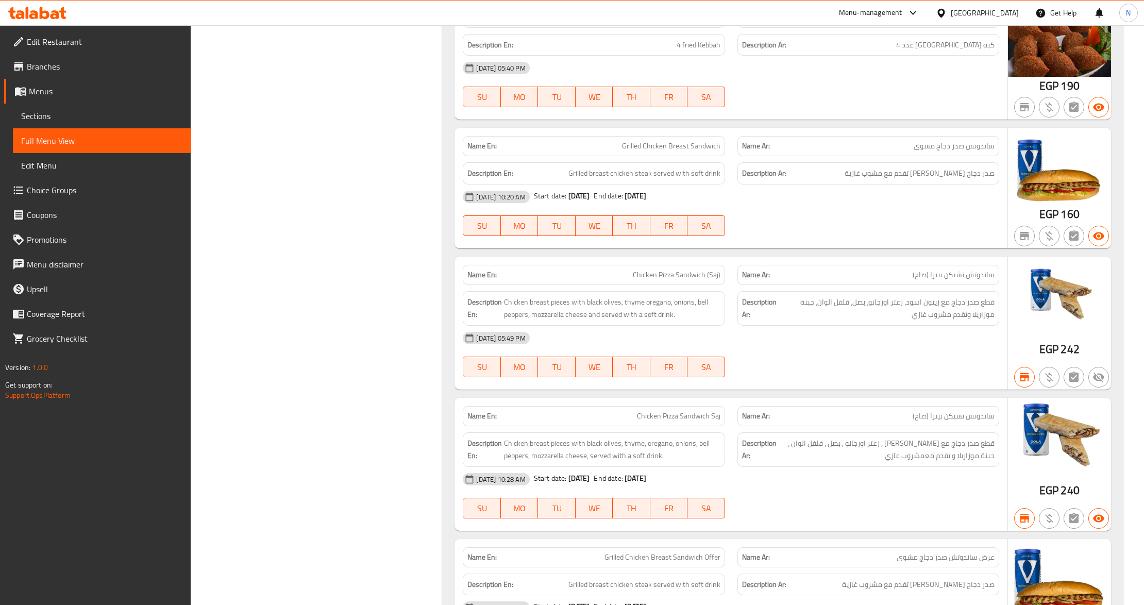
scroll to position [2129, 0]
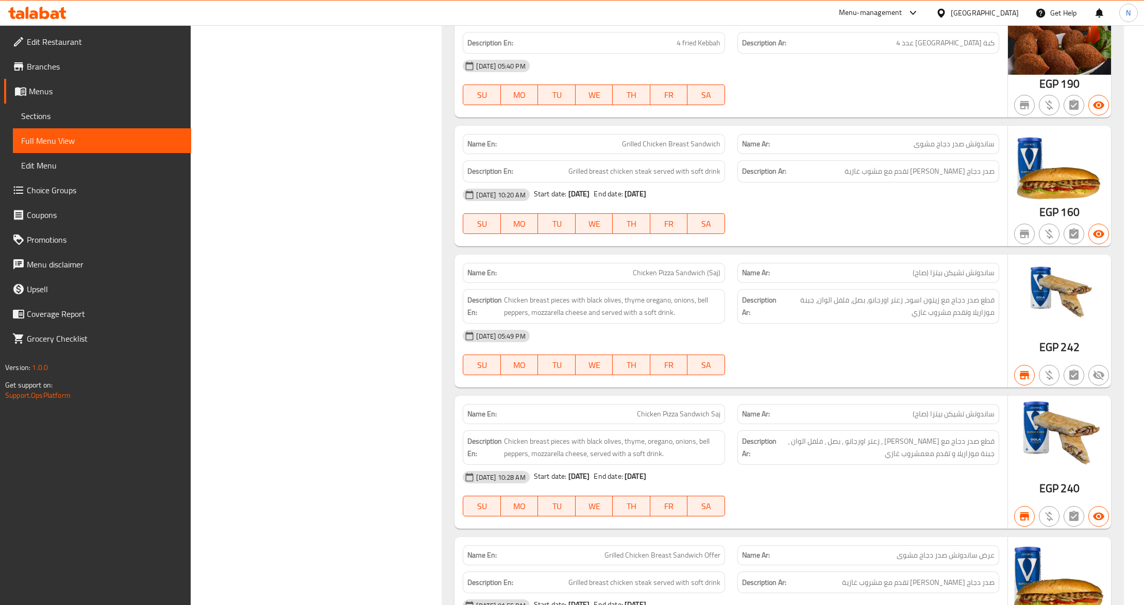
click at [65, 110] on span "Sections" at bounding box center [102, 116] width 162 height 12
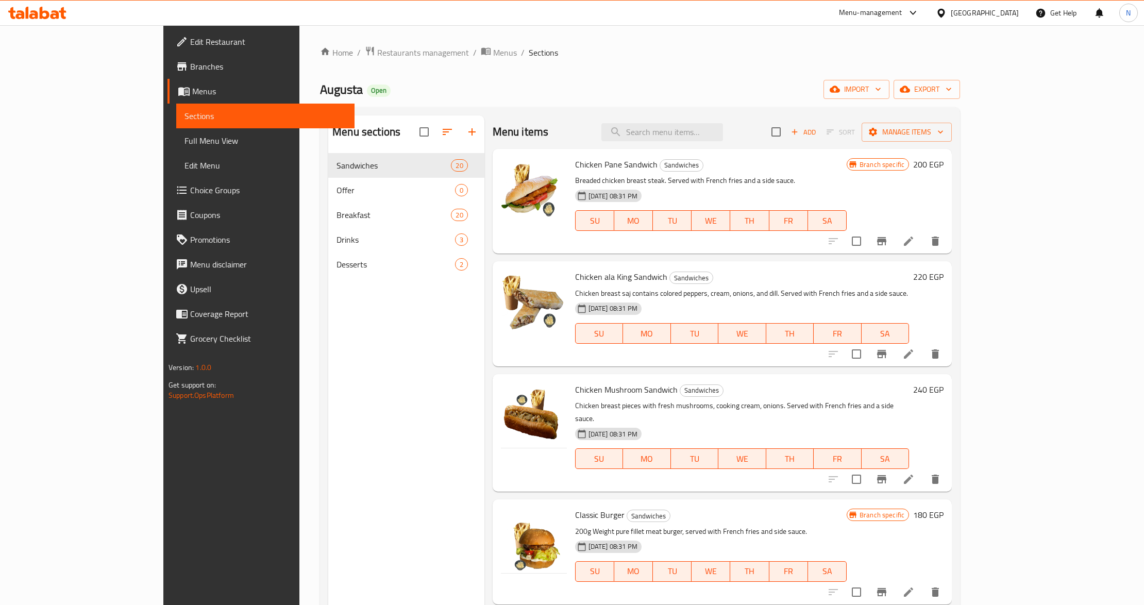
click at [722, 142] on div "Menu items Add Sort Manage items" at bounding box center [722, 131] width 460 height 33
click at [723, 141] on input "search" at bounding box center [662, 132] width 122 height 18
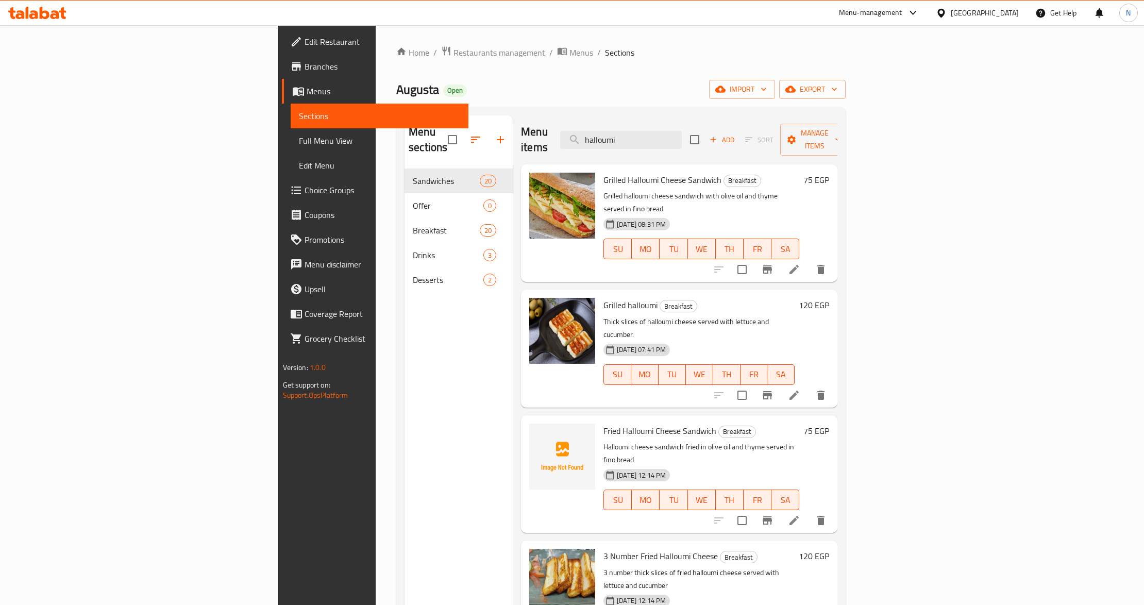
type input "halloumi"
